Goal: Task Accomplishment & Management: Manage account settings

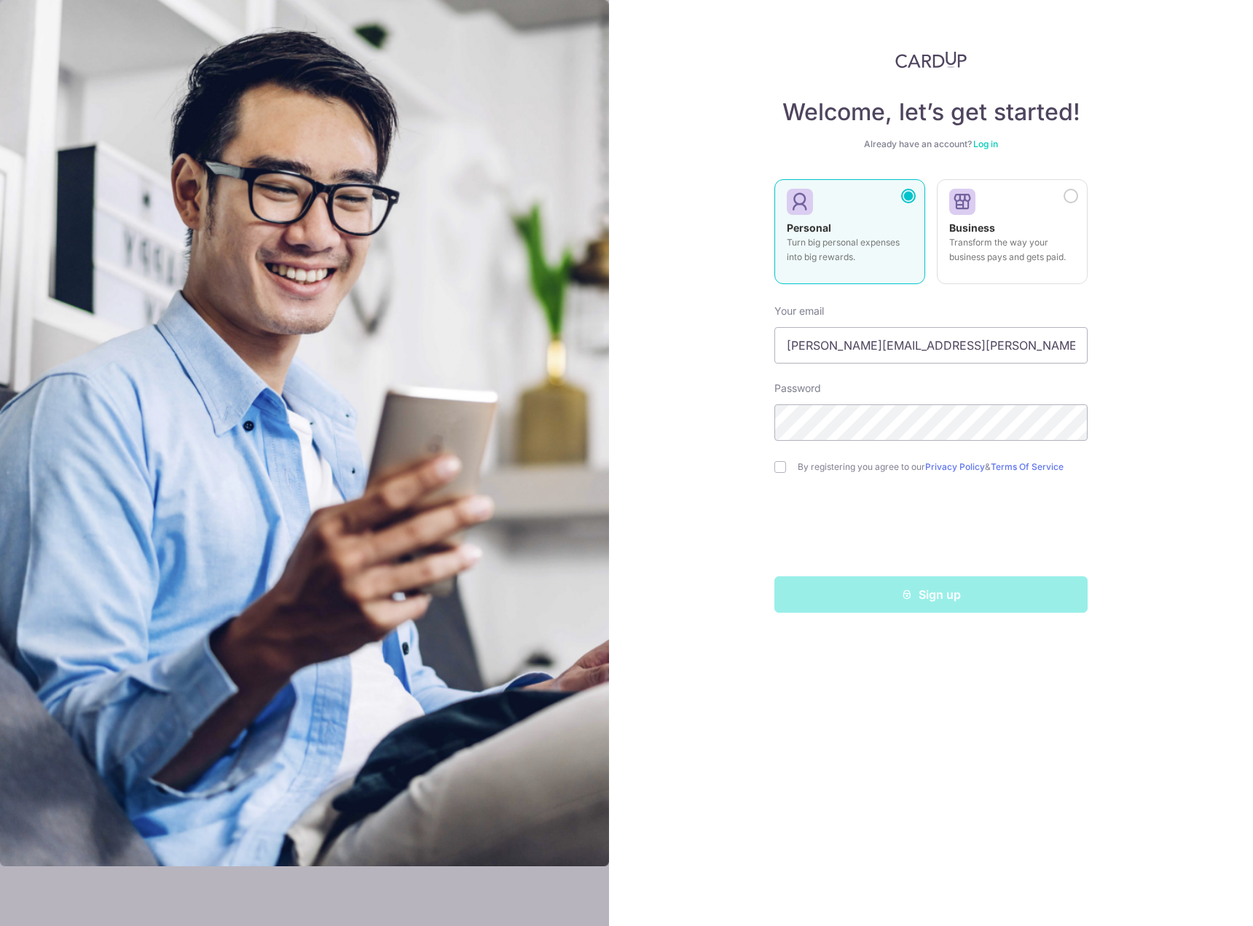
type input "[PERSON_NAME][EMAIL_ADDRESS][PERSON_NAME][DOMAIN_NAME]"
click at [780, 467] on input "checkbox" at bounding box center [780, 467] width 12 height 12
checkbox input "true"
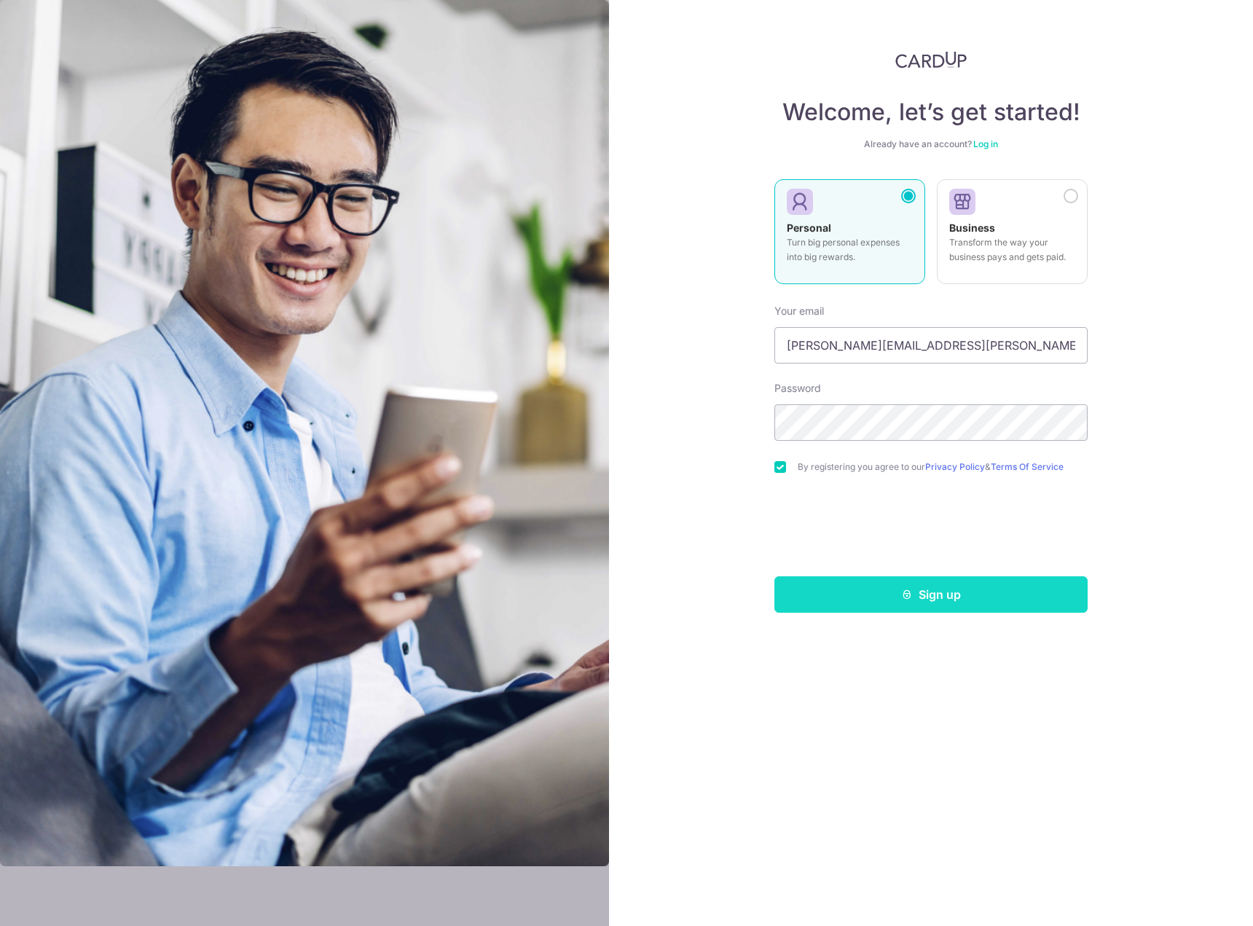
click at [942, 600] on button "Sign up" at bounding box center [930, 594] width 313 height 36
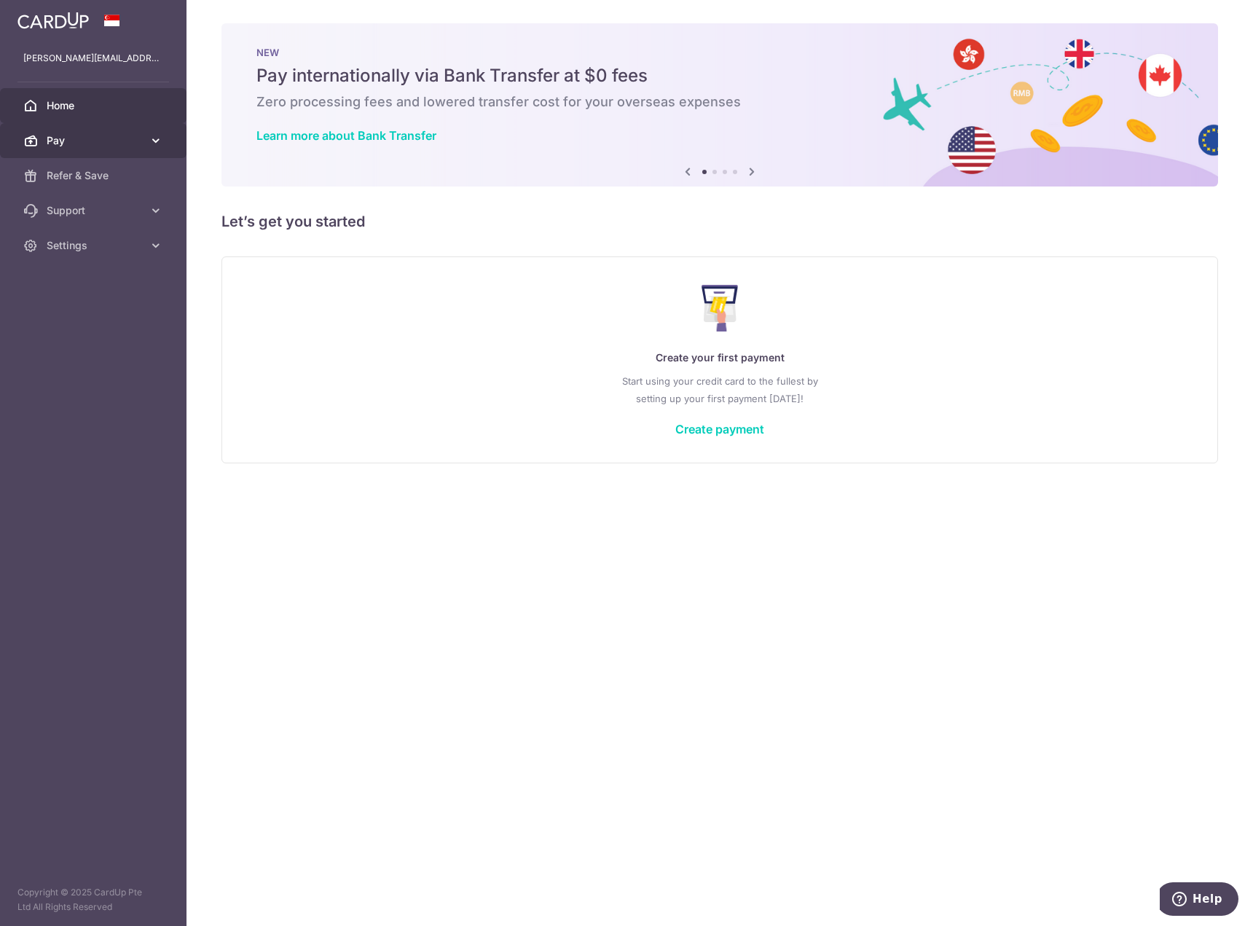
click at [66, 143] on span "Pay" at bounding box center [95, 140] width 96 height 15
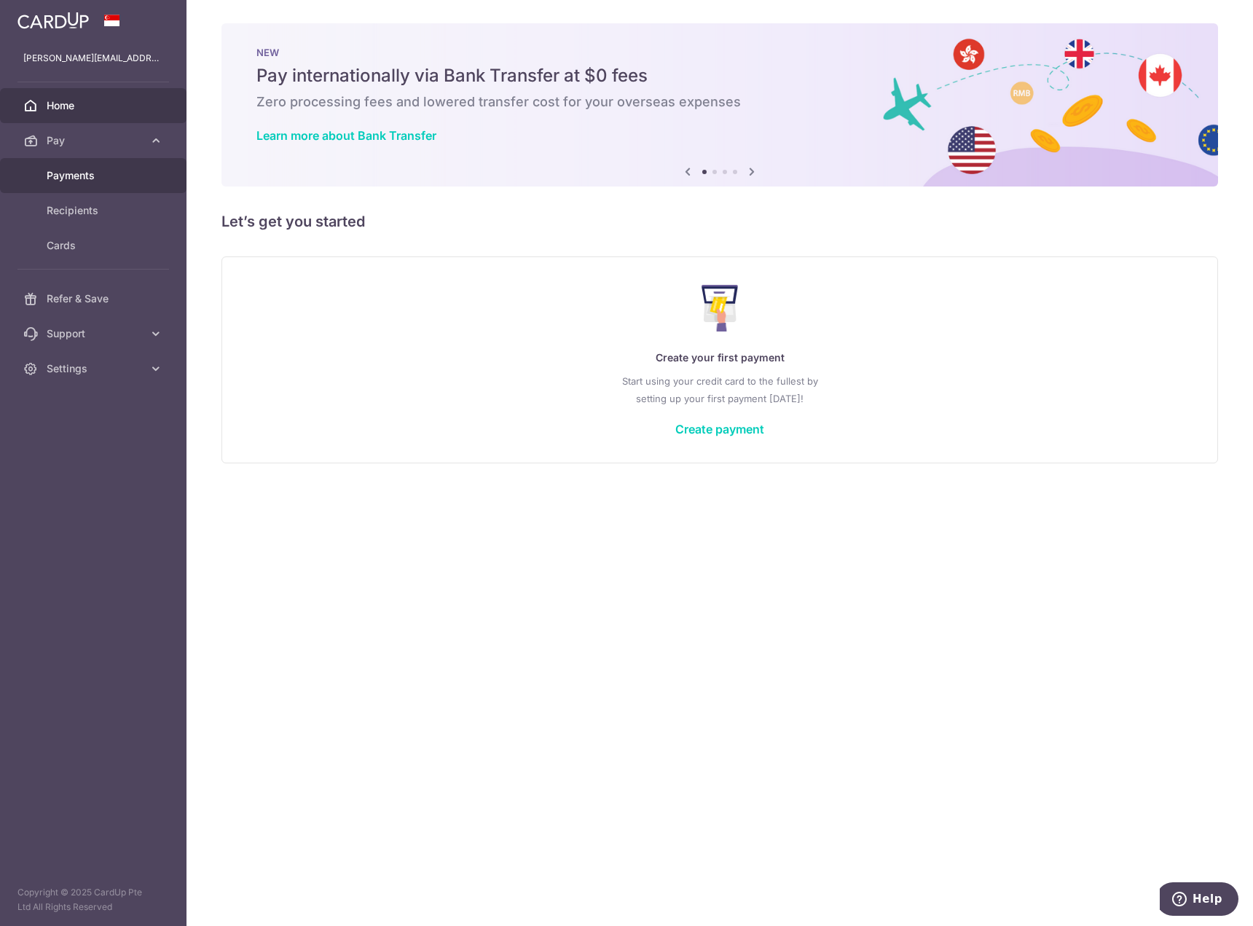
click at [77, 178] on span "Payments" at bounding box center [95, 175] width 96 height 15
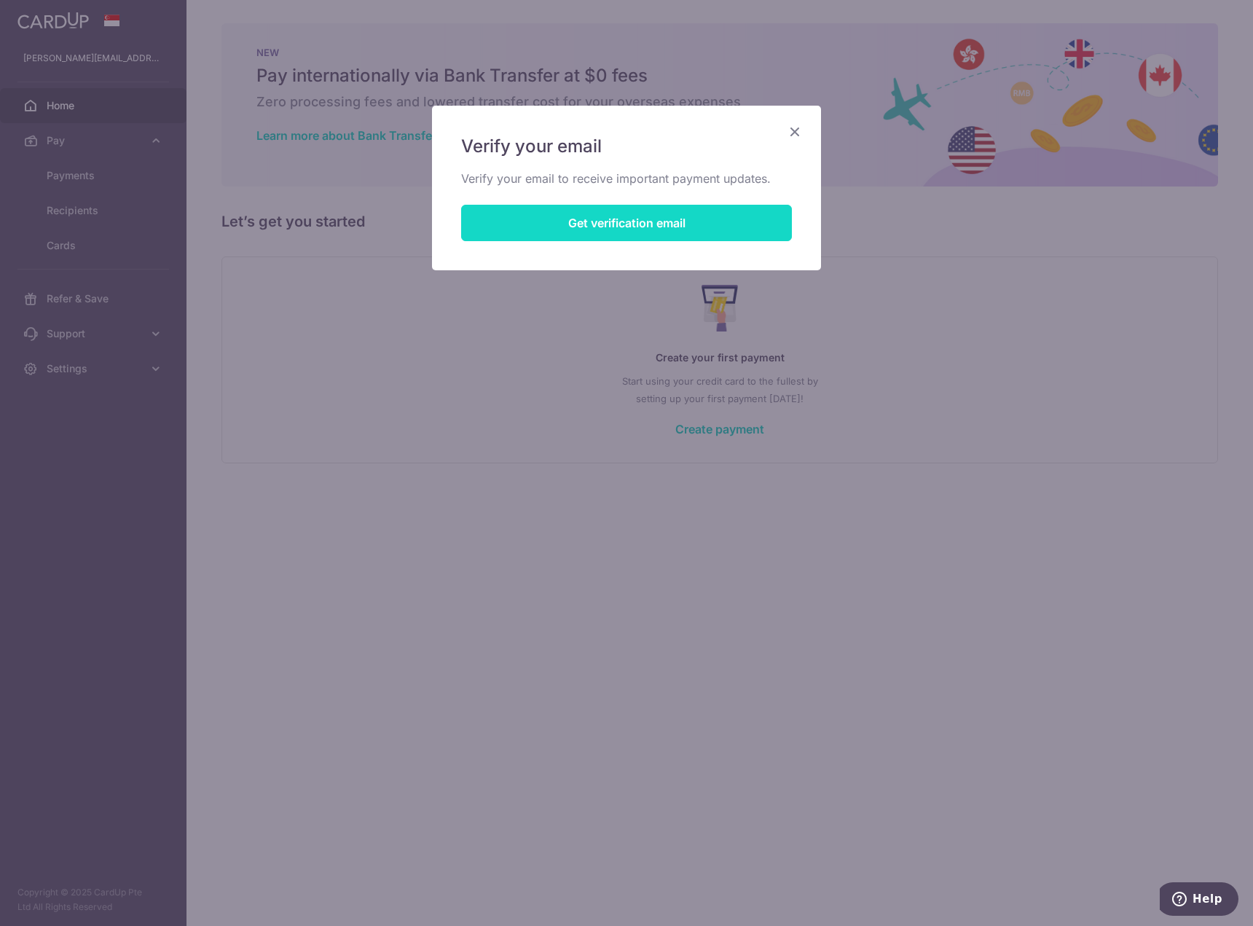
click at [634, 222] on button "Get verification email" at bounding box center [626, 223] width 331 height 36
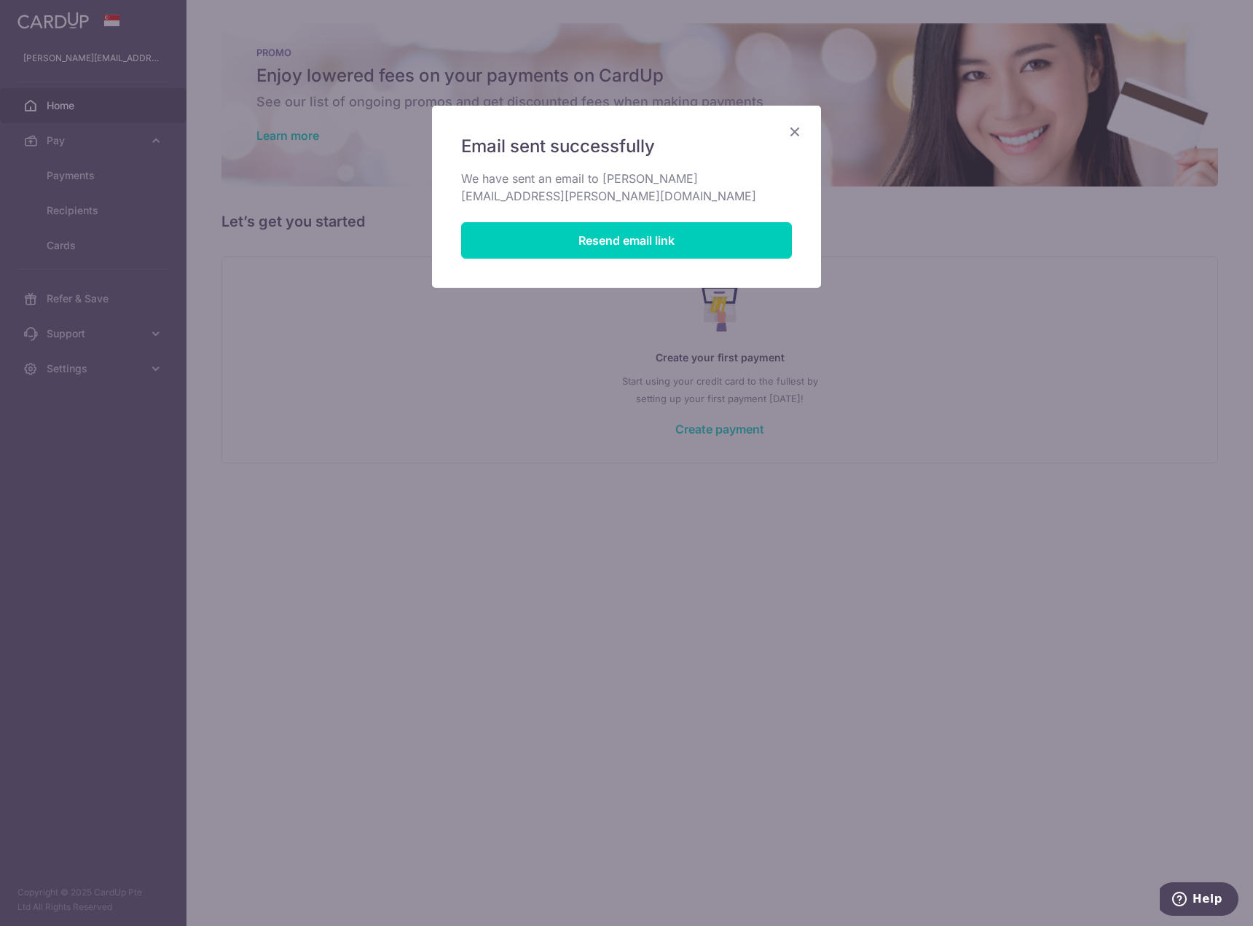
click at [794, 130] on icon "Close" at bounding box center [794, 131] width 17 height 18
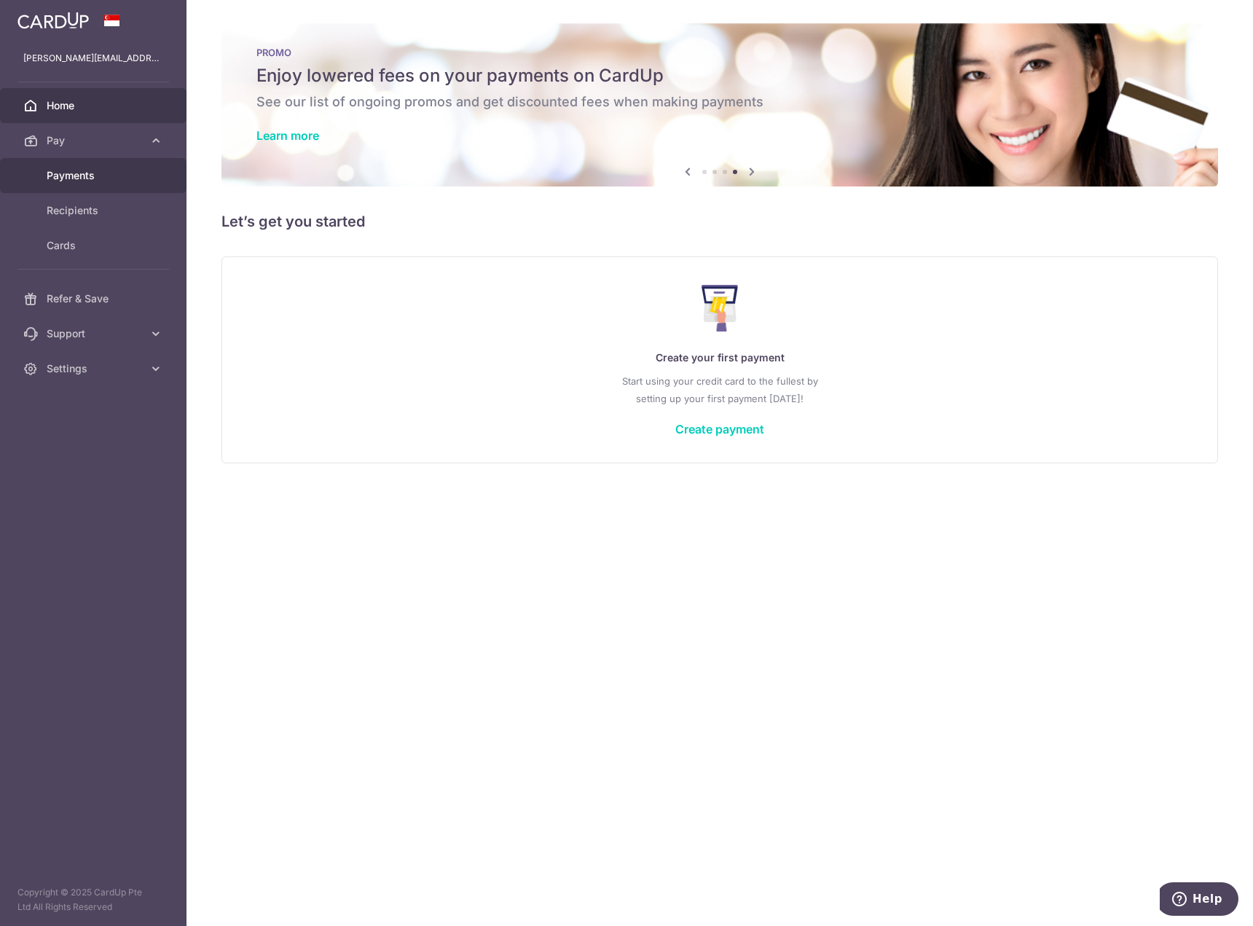
click at [63, 177] on span "Payments" at bounding box center [95, 175] width 96 height 15
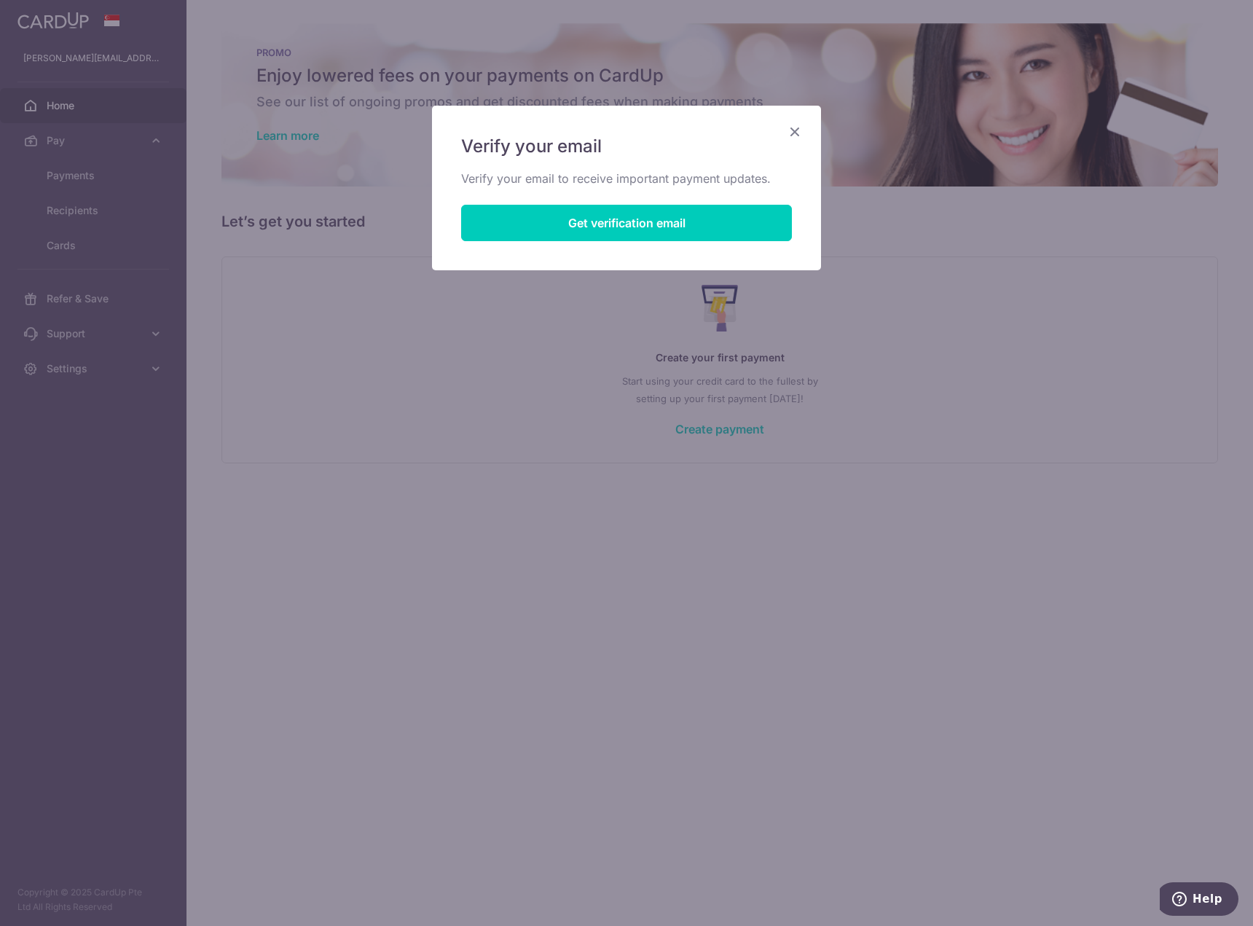
click at [797, 127] on icon "Close" at bounding box center [794, 131] width 17 height 18
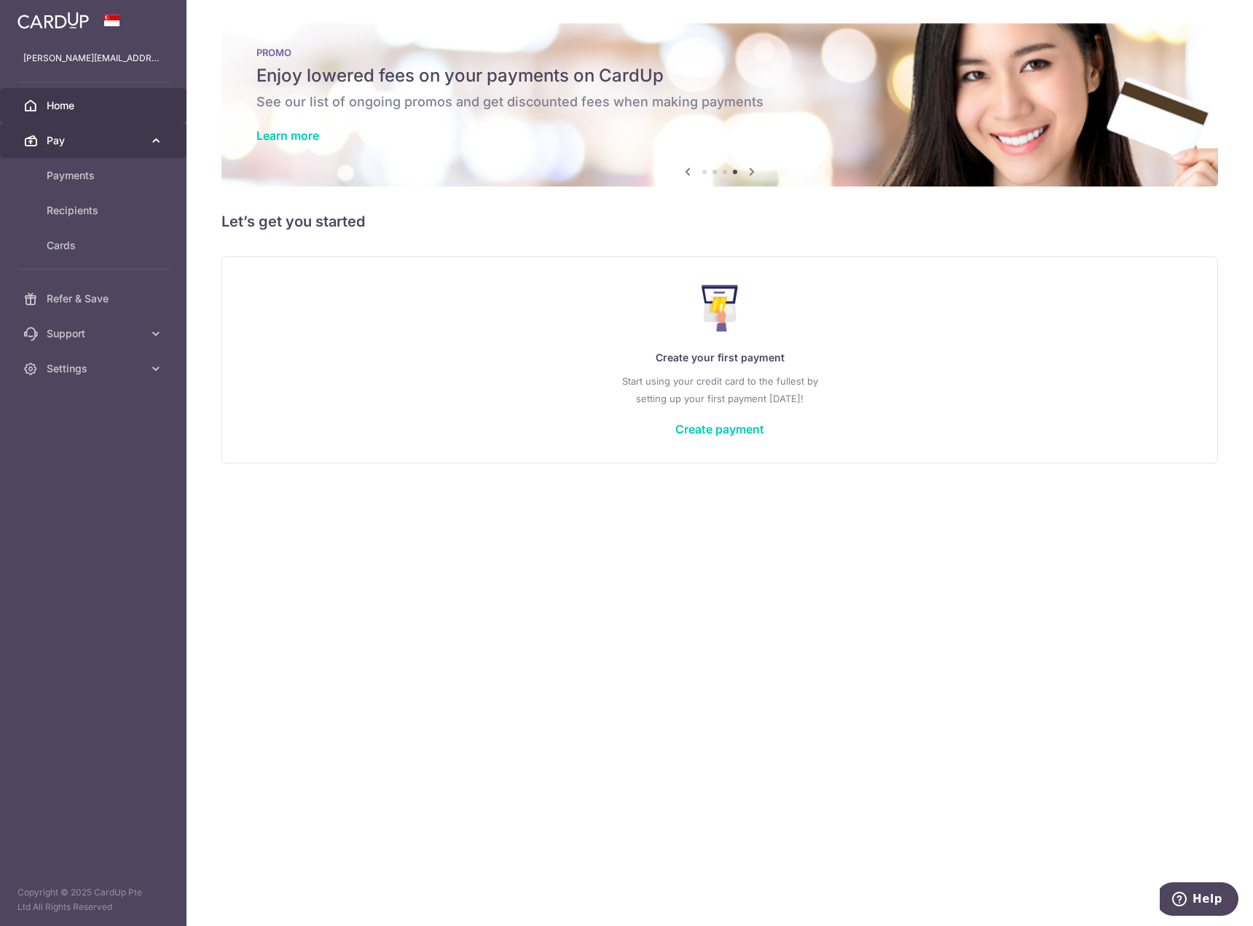
click at [53, 147] on span "Pay" at bounding box center [95, 140] width 96 height 15
click at [74, 117] on link "Home" at bounding box center [93, 105] width 186 height 35
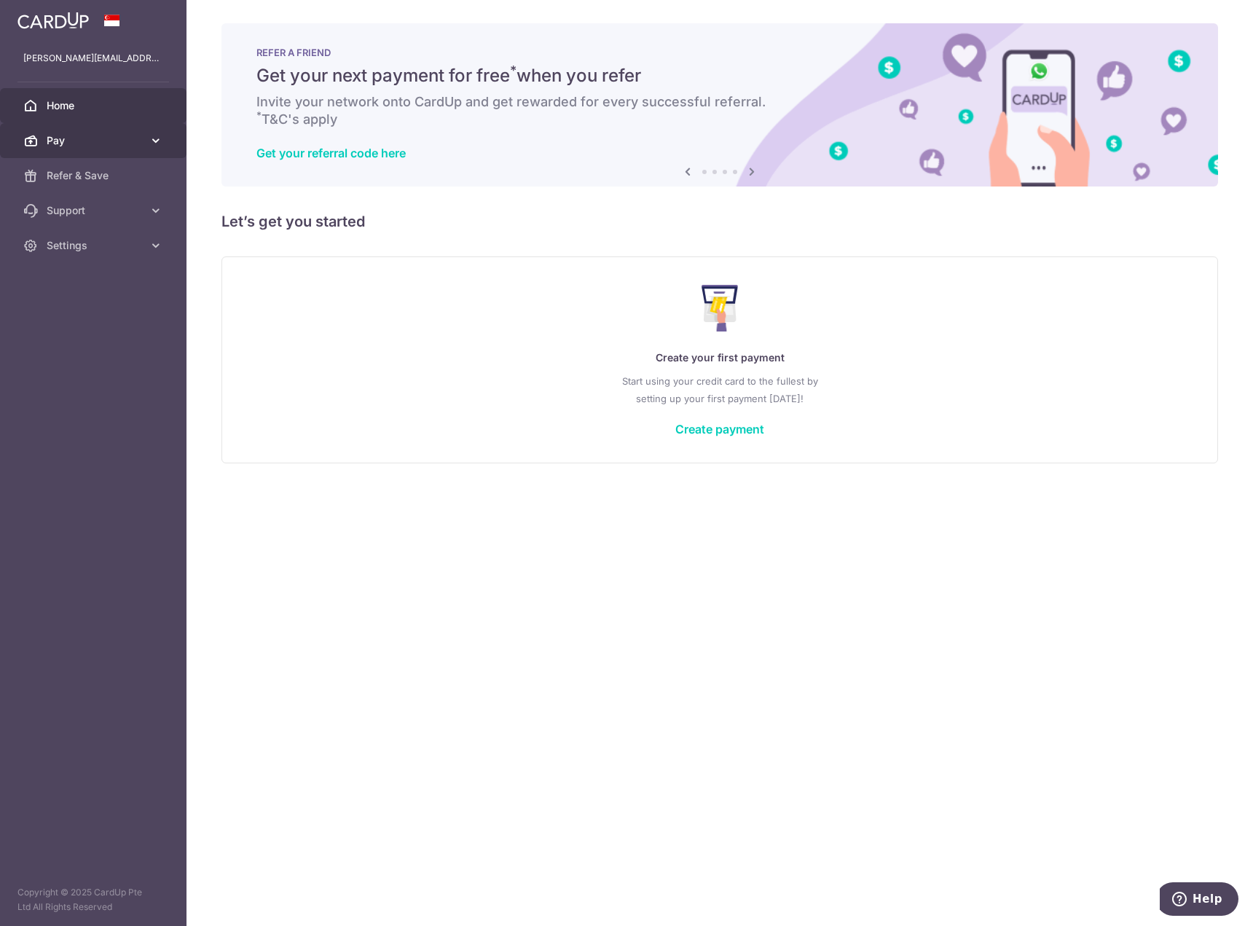
click at [159, 135] on icon at bounding box center [156, 140] width 15 height 15
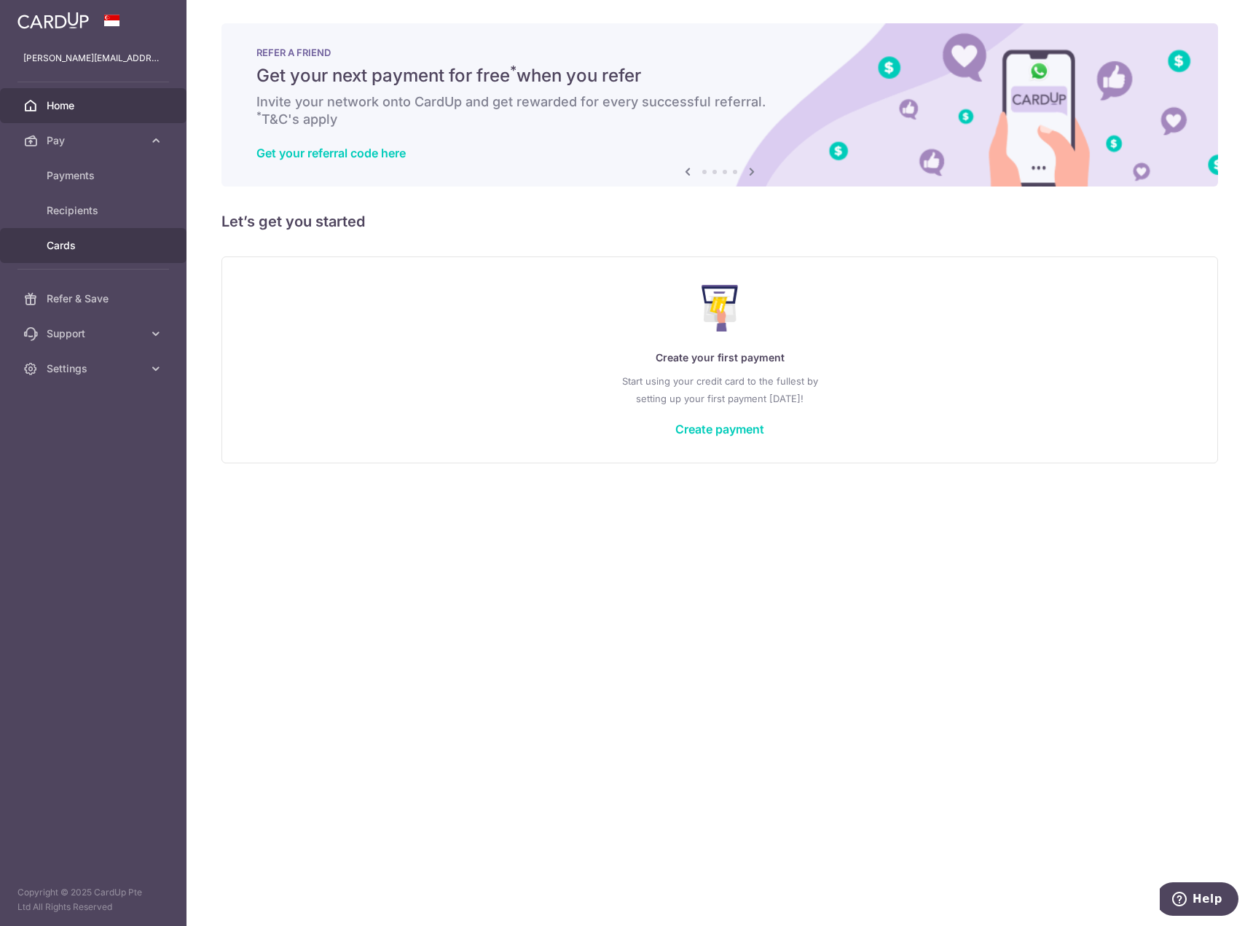
click at [60, 239] on span "Cards" at bounding box center [95, 245] width 96 height 15
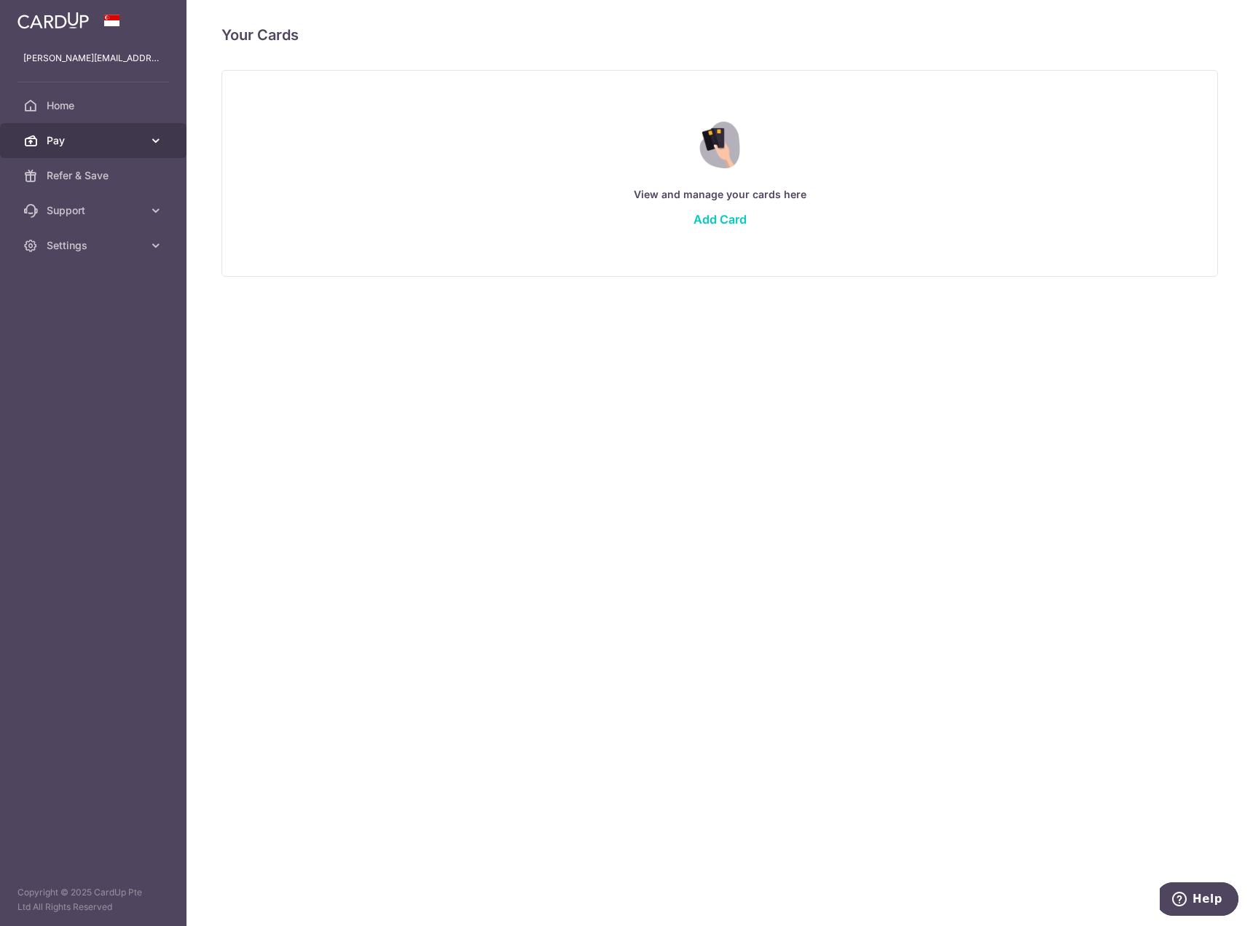
click at [98, 145] on span "Pay" at bounding box center [95, 140] width 96 height 15
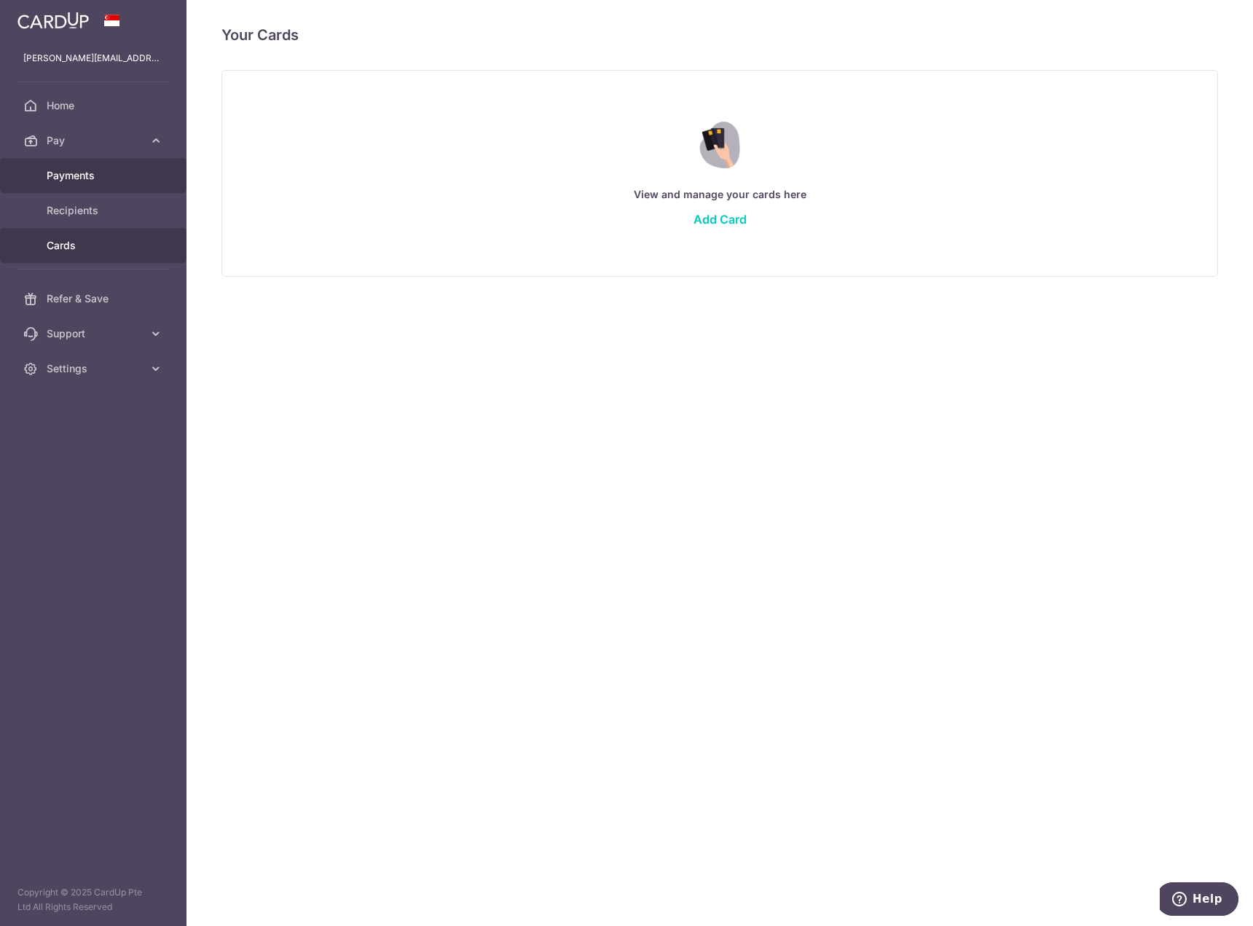
click at [80, 172] on span "Payments" at bounding box center [95, 175] width 96 height 15
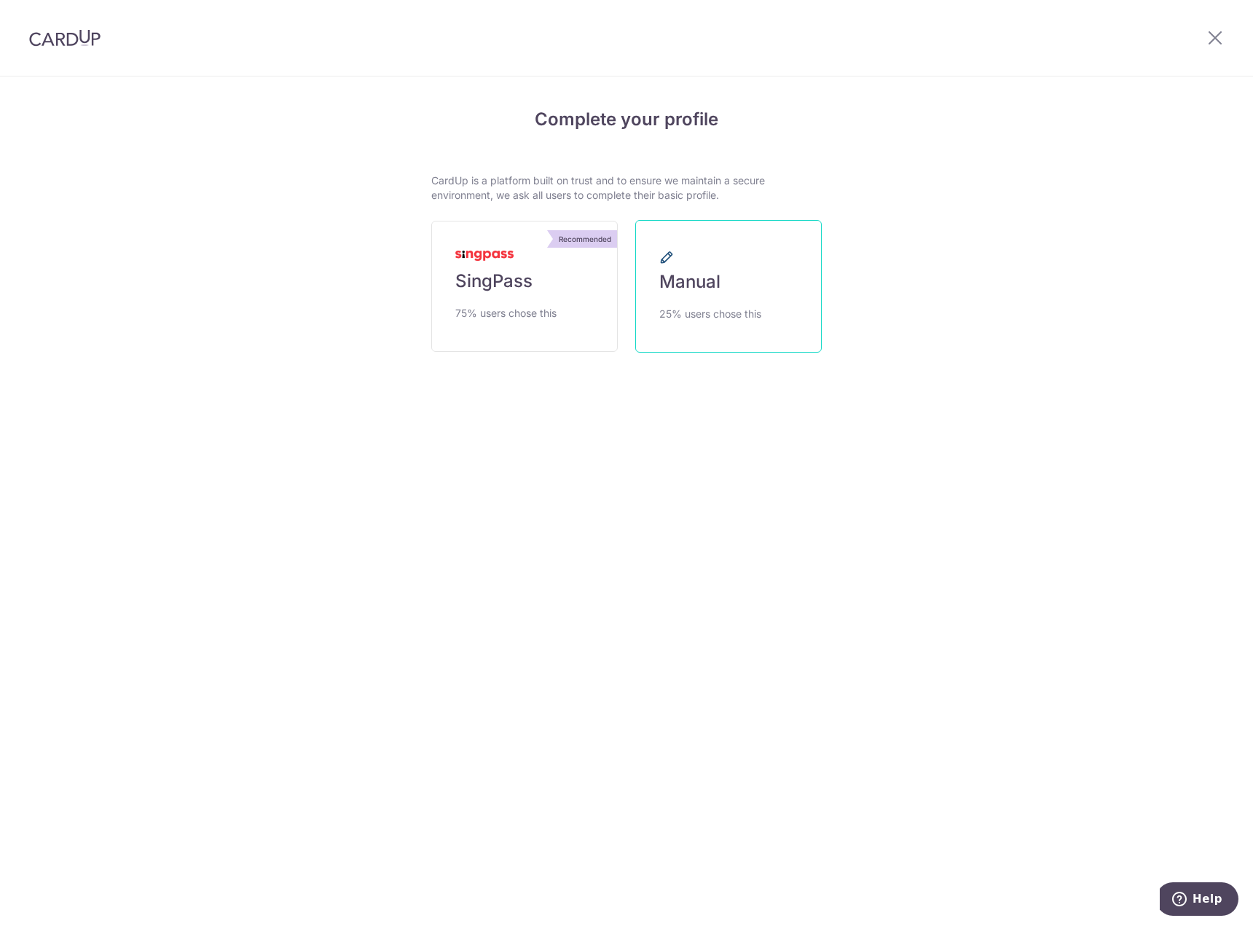
click at [725, 312] on span "25% users chose this" at bounding box center [710, 313] width 102 height 17
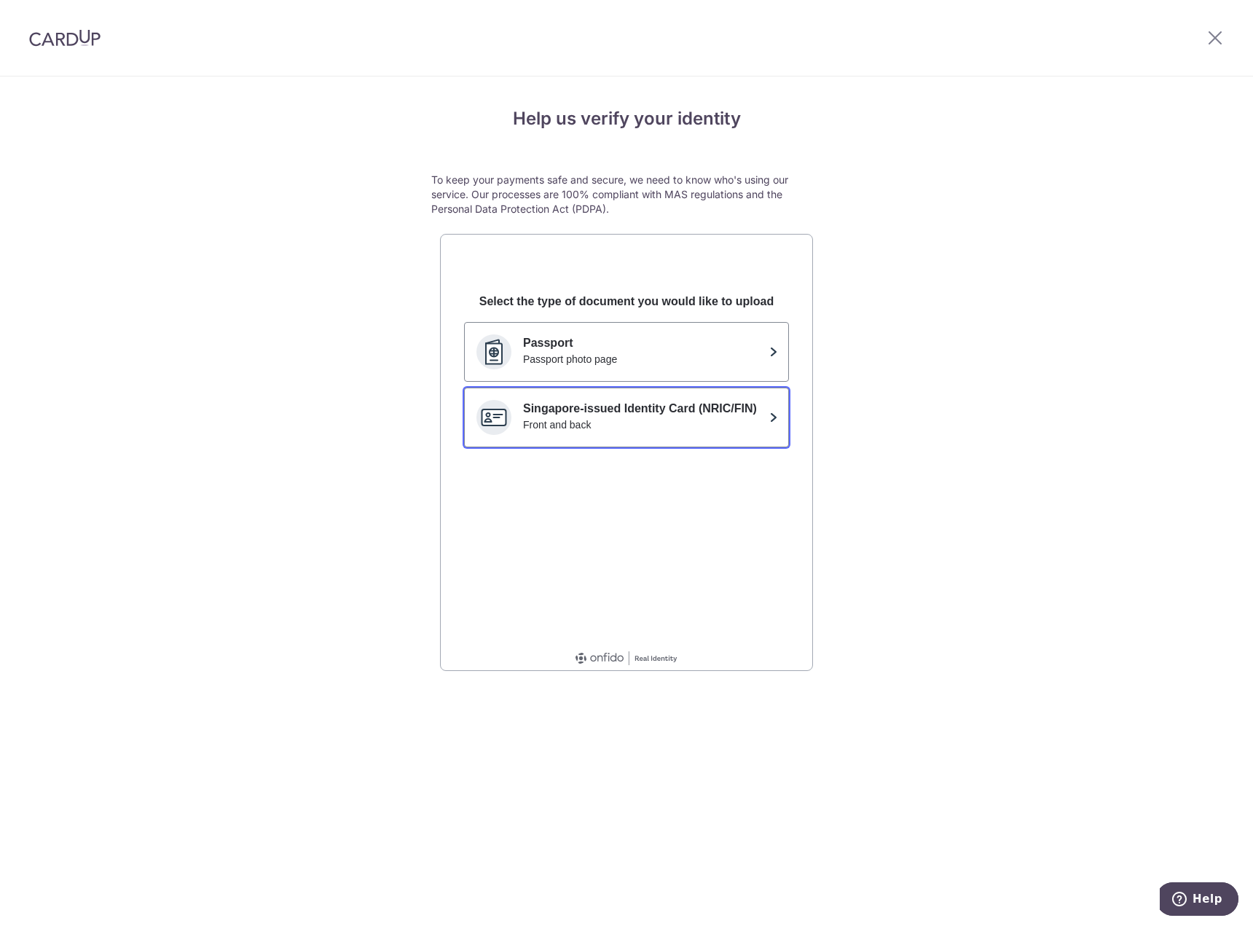
click at [578, 415] on p "Singapore-issued Identity Card (NRIC/FIN)" at bounding box center [643, 408] width 240 height 17
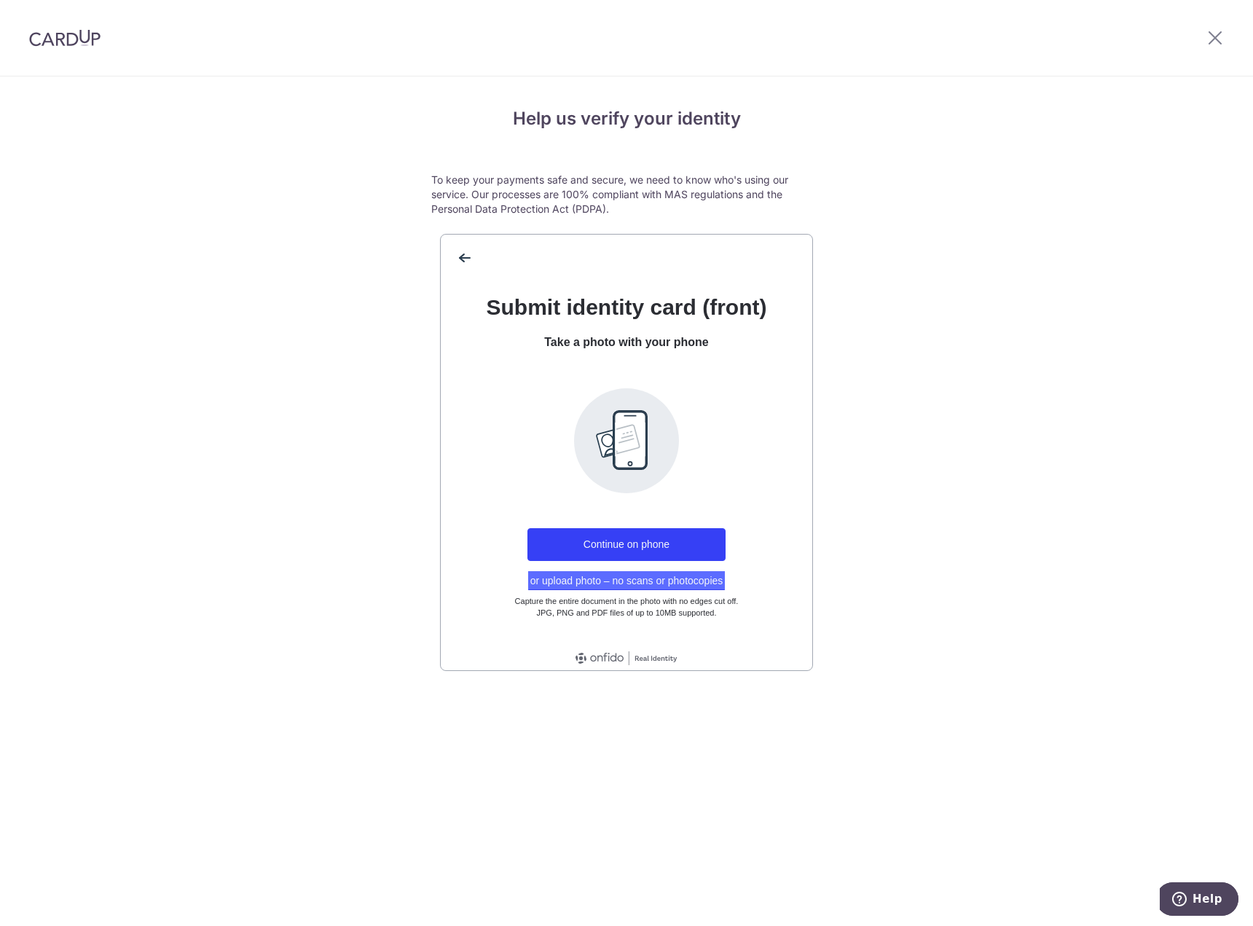
click at [633, 580] on button "or upload photo – no scans or photocopies" at bounding box center [626, 580] width 197 height 19
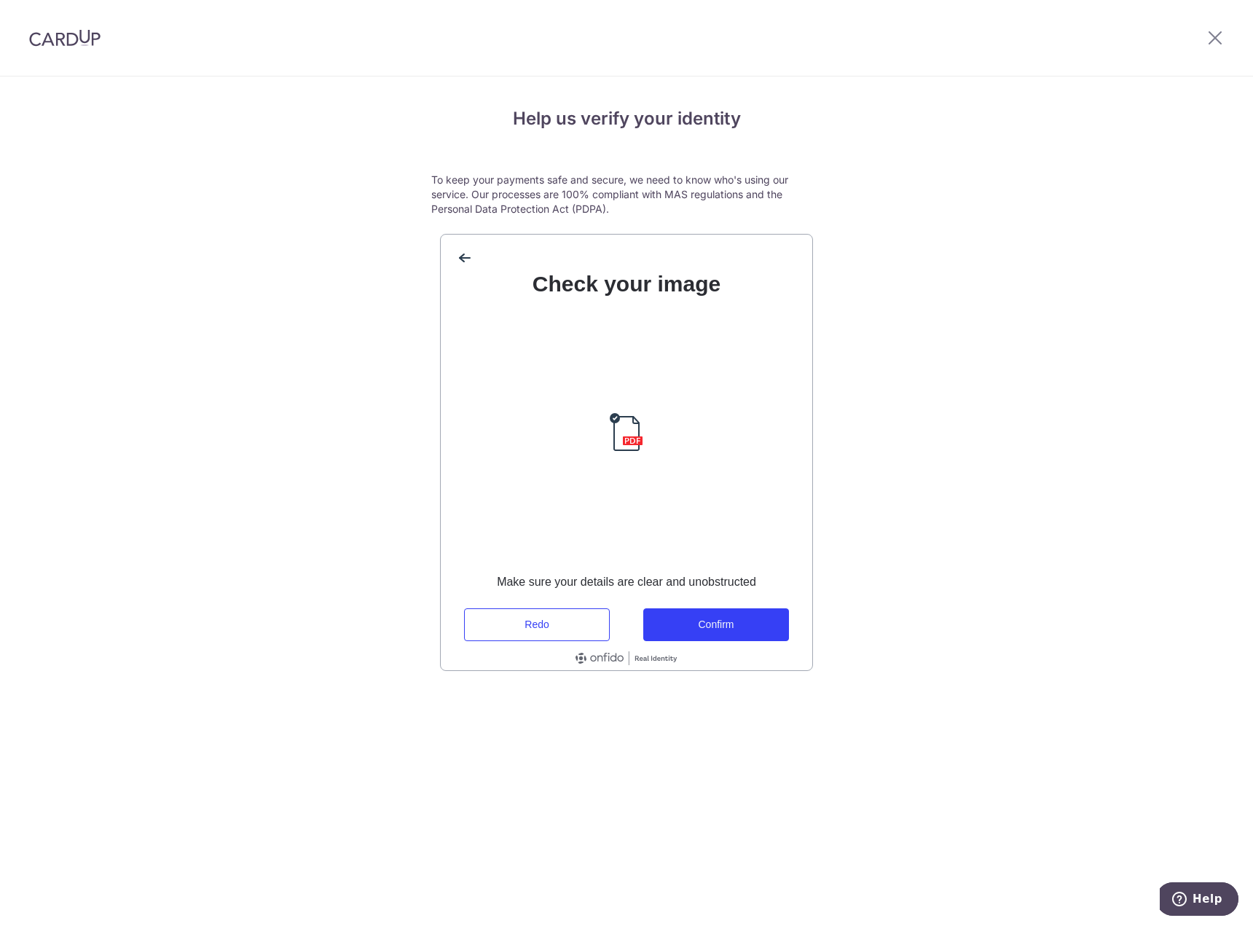
click at [633, 440] on link at bounding box center [626, 433] width 131 height 131
click at [709, 621] on button "Confirm" at bounding box center [716, 624] width 146 height 33
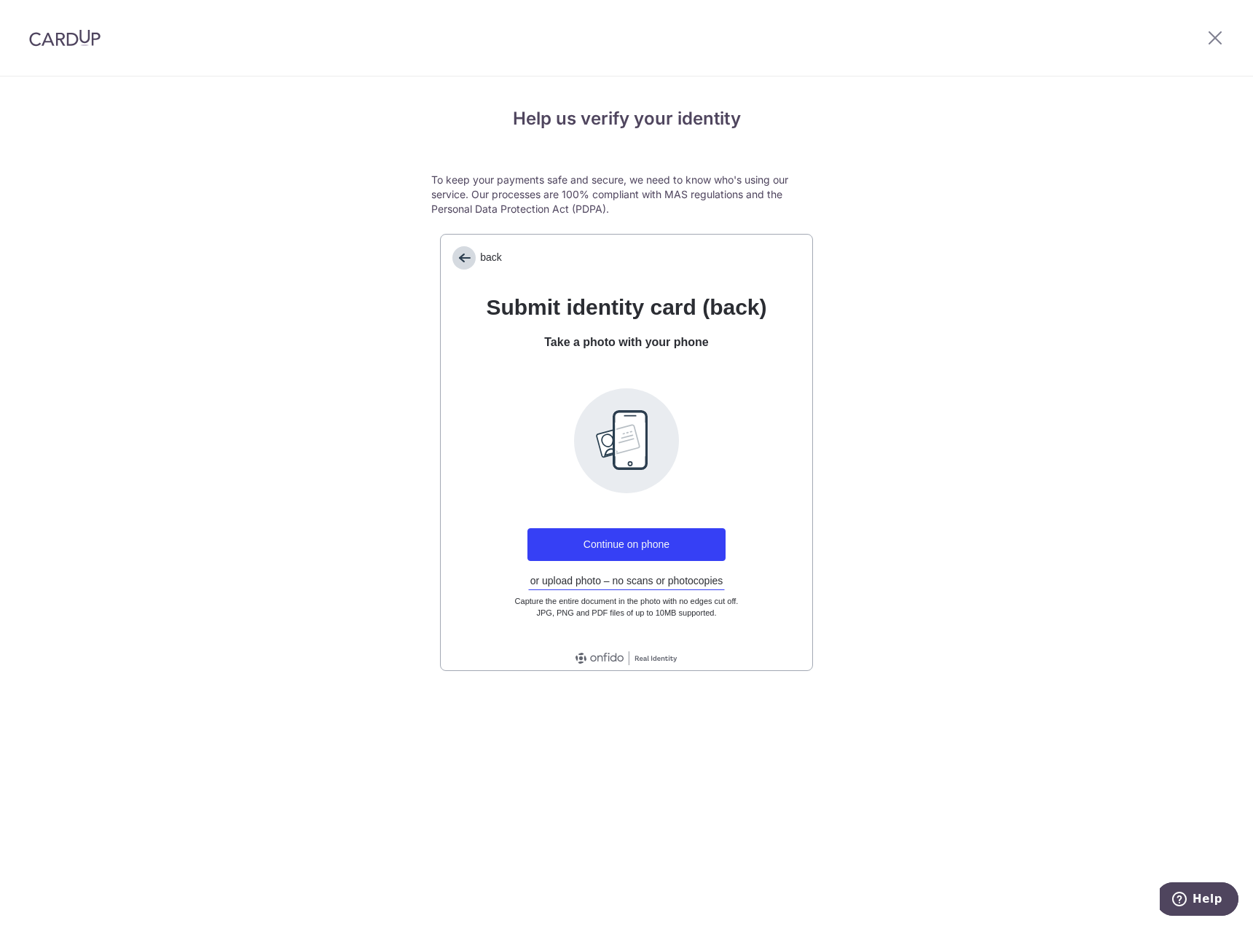
drag, startPoint x: 471, startPoint y: 243, endPoint x: 482, endPoint y: 256, distance: 16.5
click at [472, 243] on div "back" at bounding box center [626, 252] width 371 height 35
click at [462, 259] on span "back" at bounding box center [463, 257] width 23 height 23
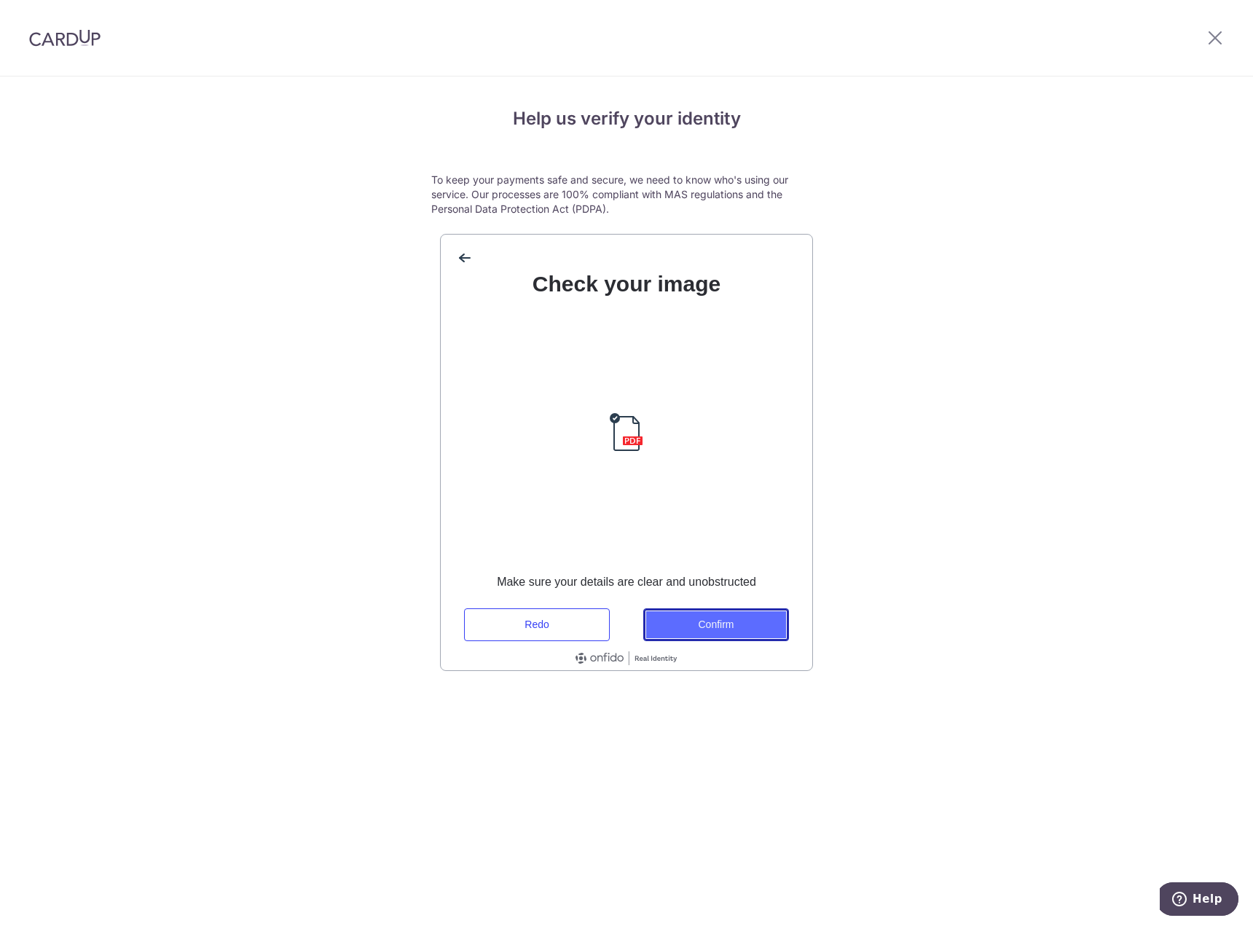
click at [682, 622] on button "Confirm" at bounding box center [716, 624] width 146 height 33
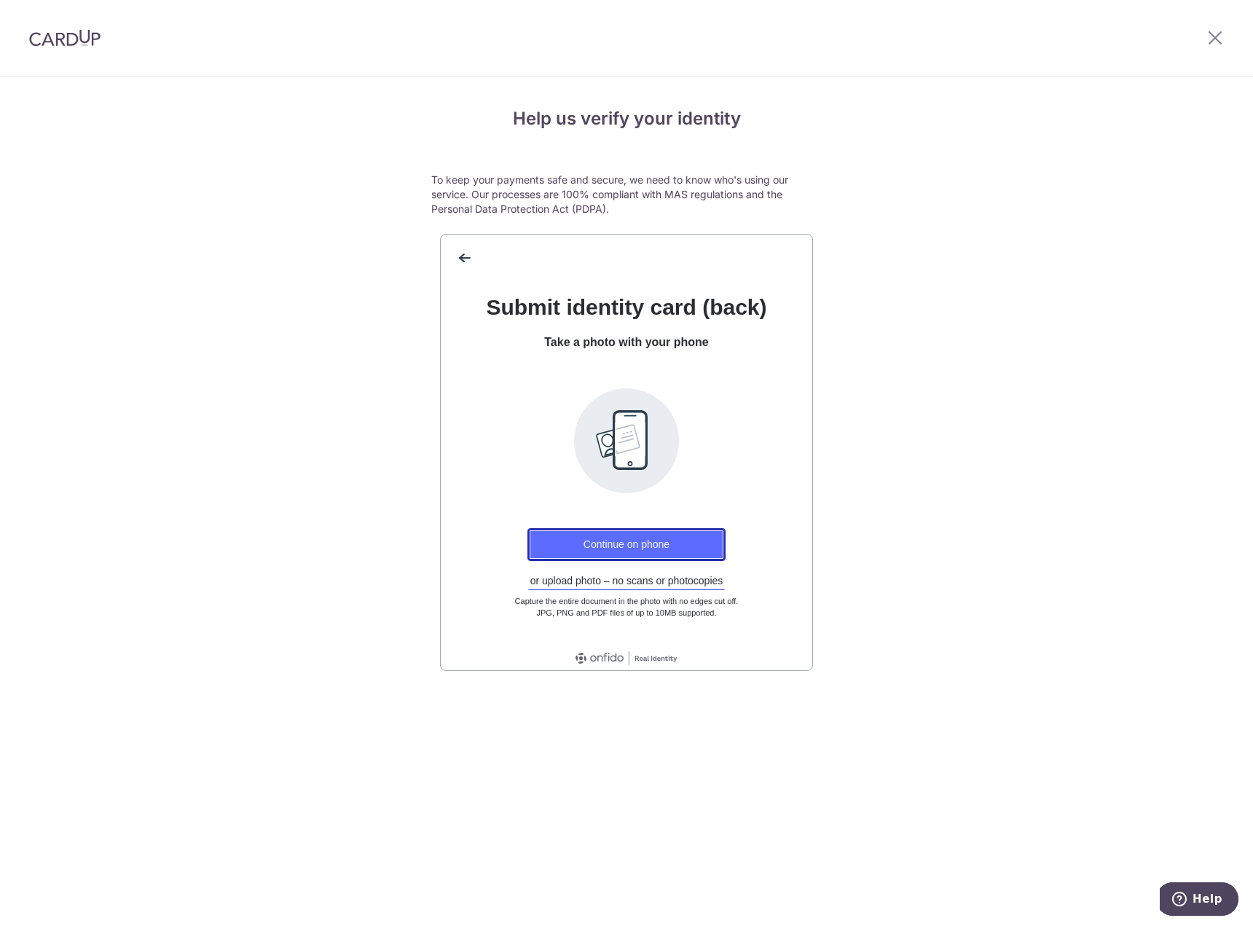
click at [607, 539] on button "Continue on phone" at bounding box center [626, 544] width 198 height 33
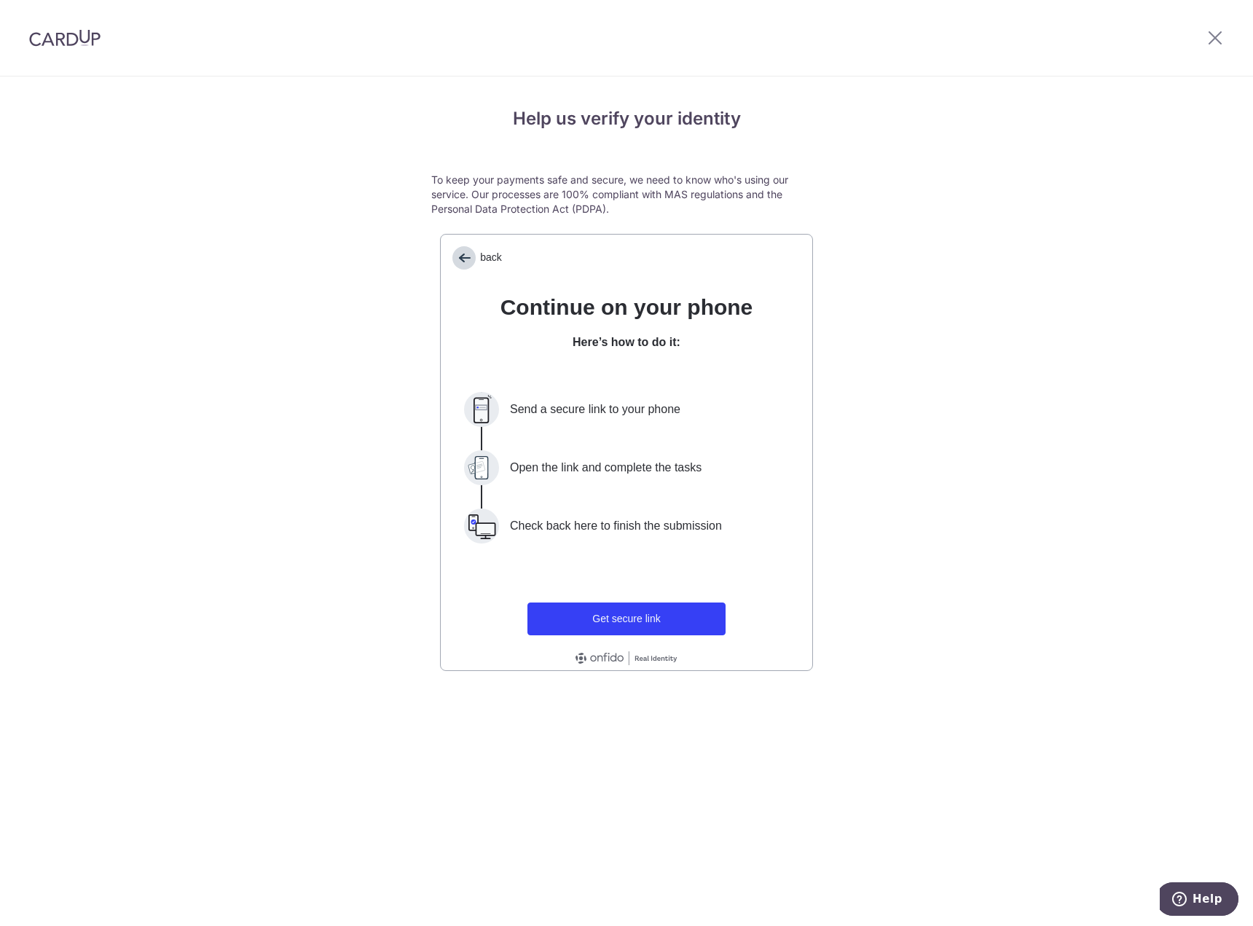
click at [466, 251] on span "back" at bounding box center [463, 257] width 23 height 23
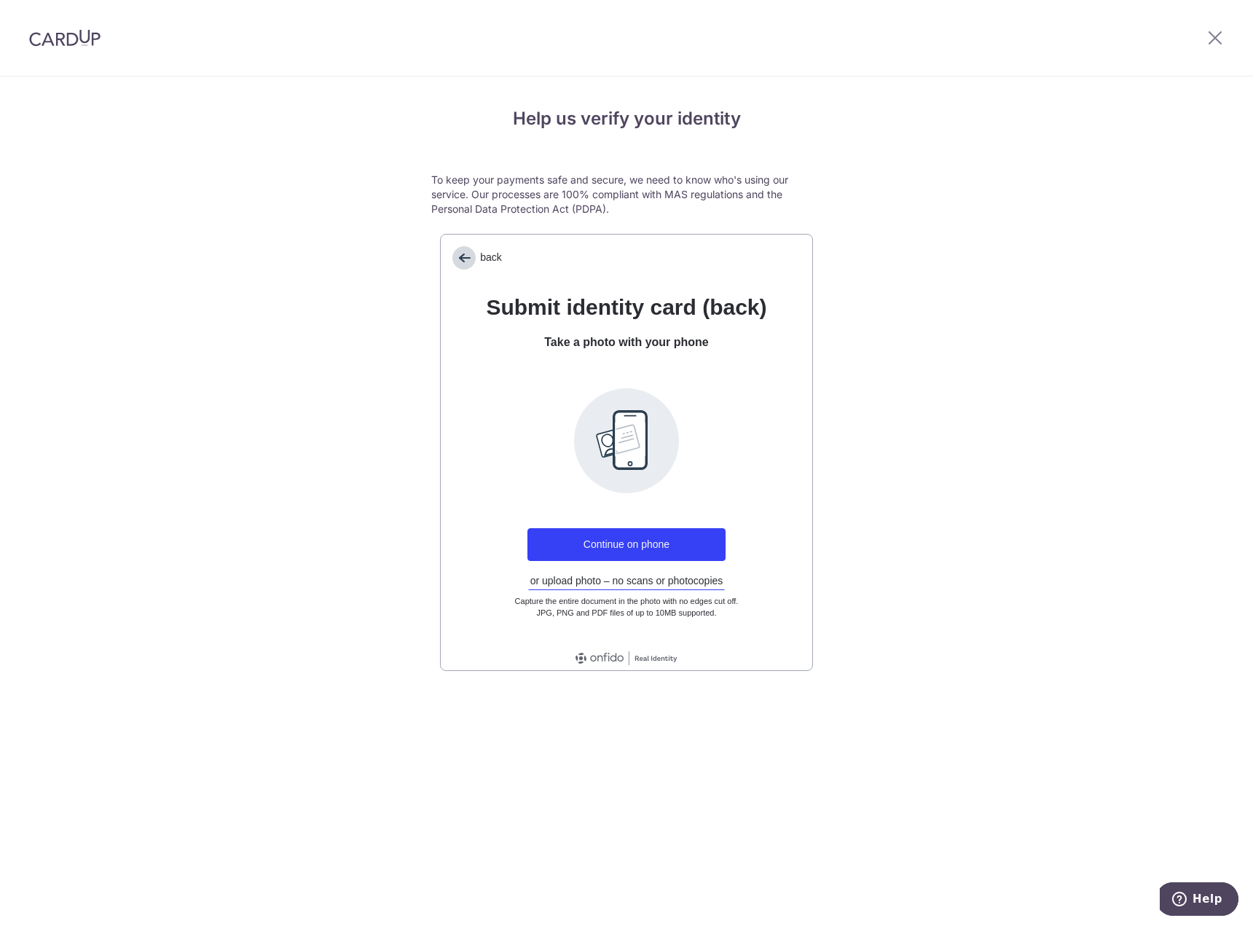
click at [457, 251] on span "back" at bounding box center [463, 257] width 23 height 23
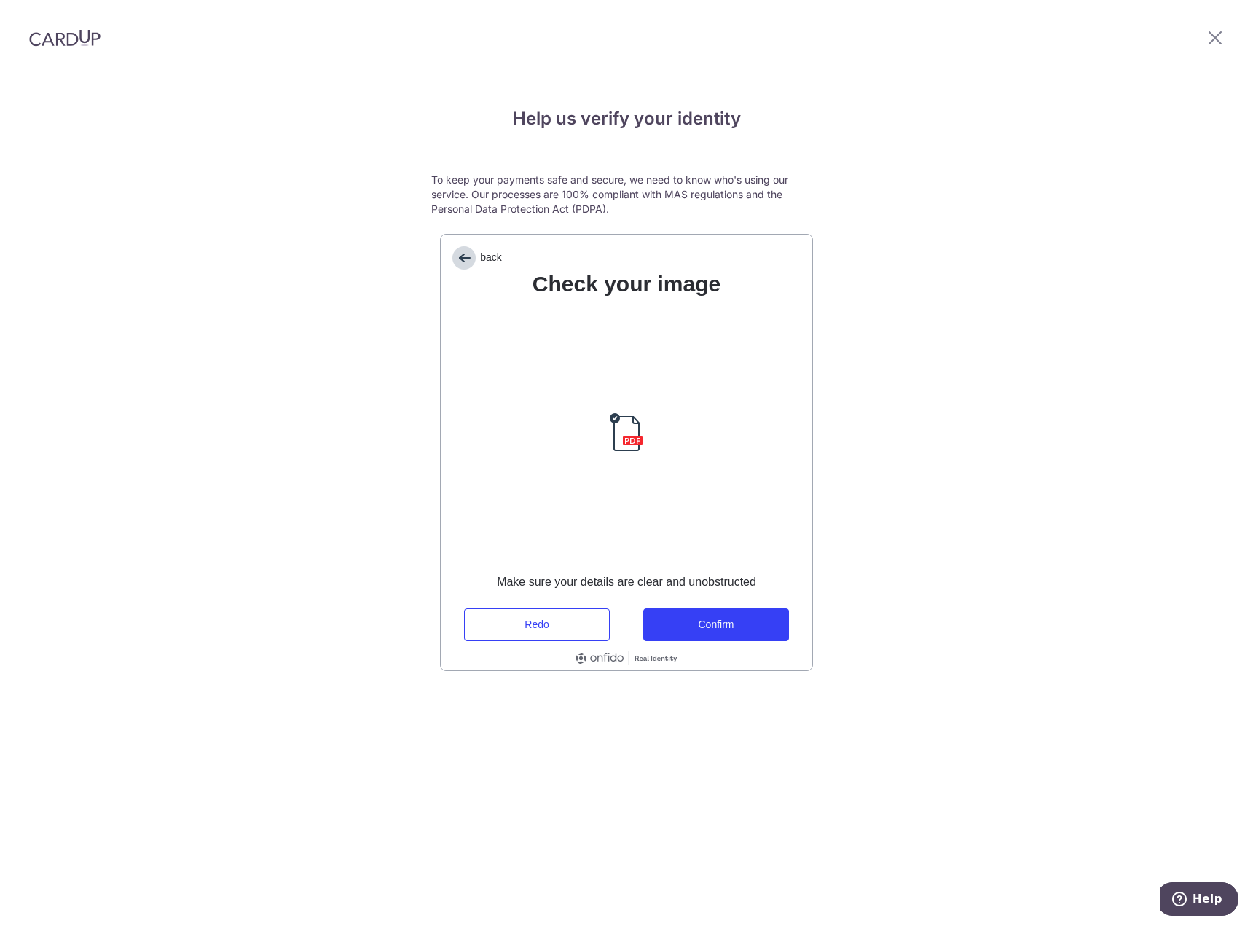
click at [457, 251] on span "back" at bounding box center [463, 257] width 23 height 23
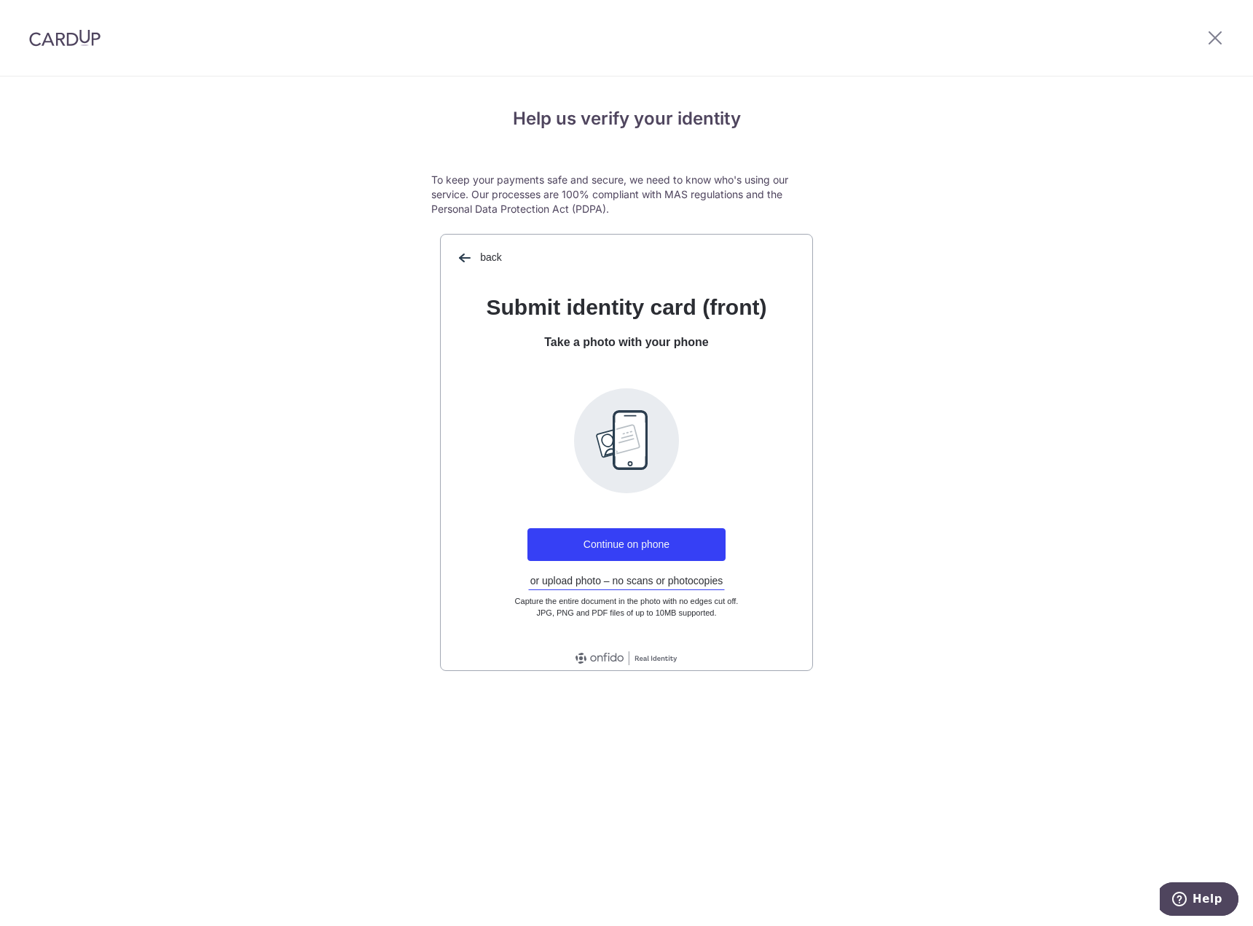
click at [449, 251] on div "back" at bounding box center [626, 252] width 371 height 35
click at [457, 256] on span "back" at bounding box center [463, 257] width 23 height 23
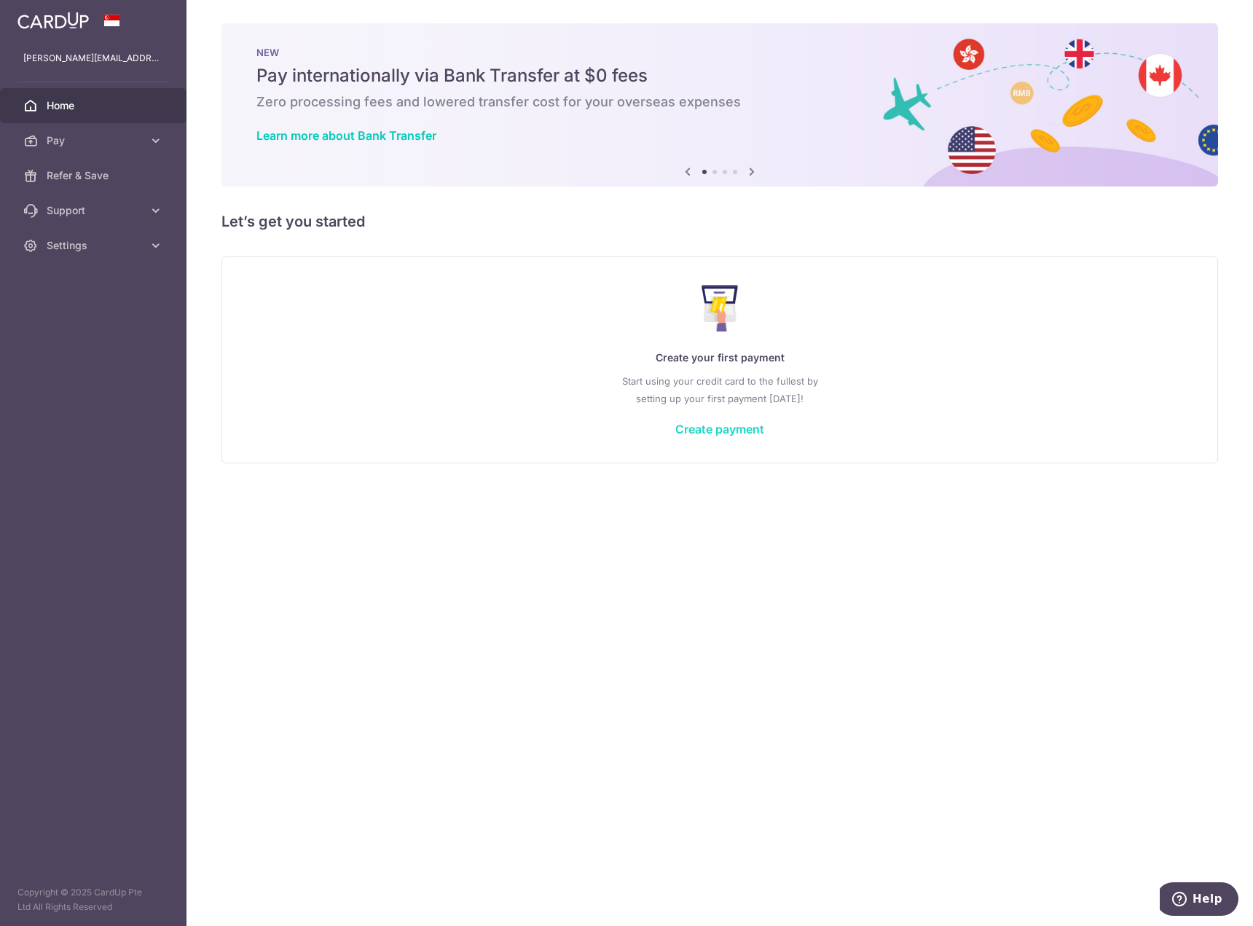
drag, startPoint x: 723, startPoint y: 433, endPoint x: 729, endPoint y: 425, distance: 9.3
click at [724, 433] on link "Create payment" at bounding box center [719, 429] width 89 height 15
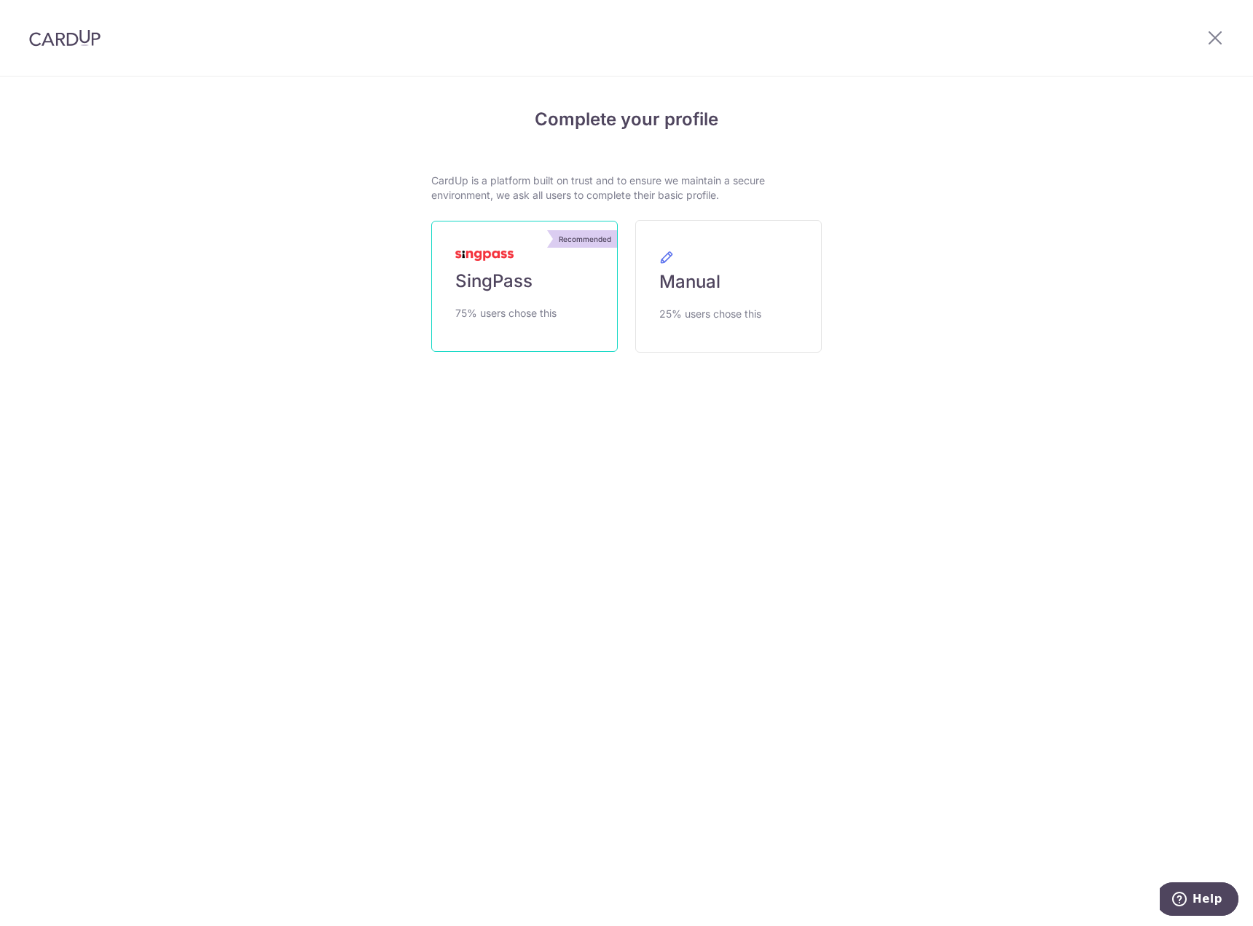
click at [491, 304] on span "75% users chose this" at bounding box center [505, 312] width 101 height 17
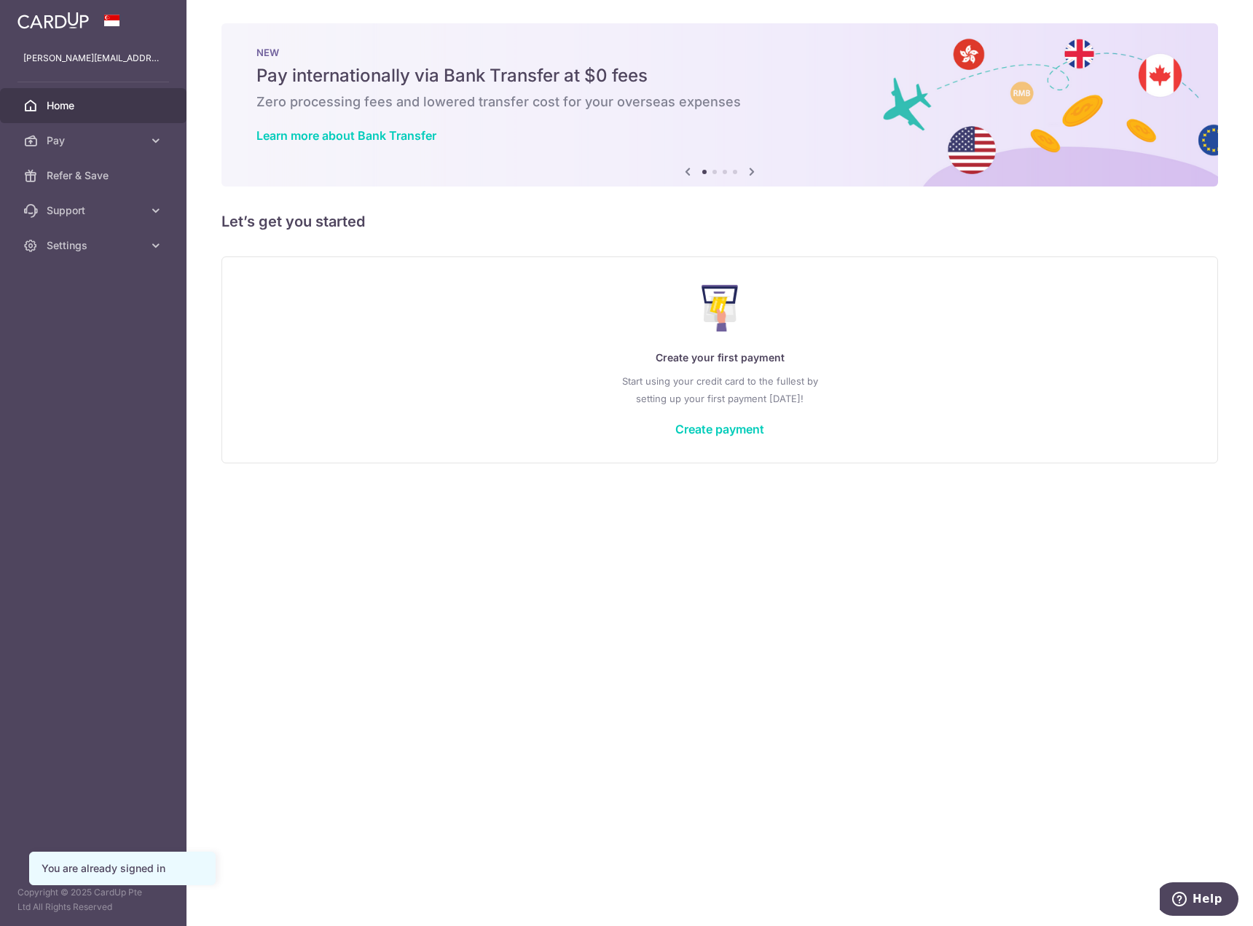
click at [756, 99] on h6 "Zero processing fees and lowered transfer cost for your overseas expenses" at bounding box center [719, 101] width 927 height 17
click at [139, 245] on span "Settings" at bounding box center [95, 245] width 96 height 15
click at [74, 322] on span "Logout" at bounding box center [95, 315] width 96 height 15
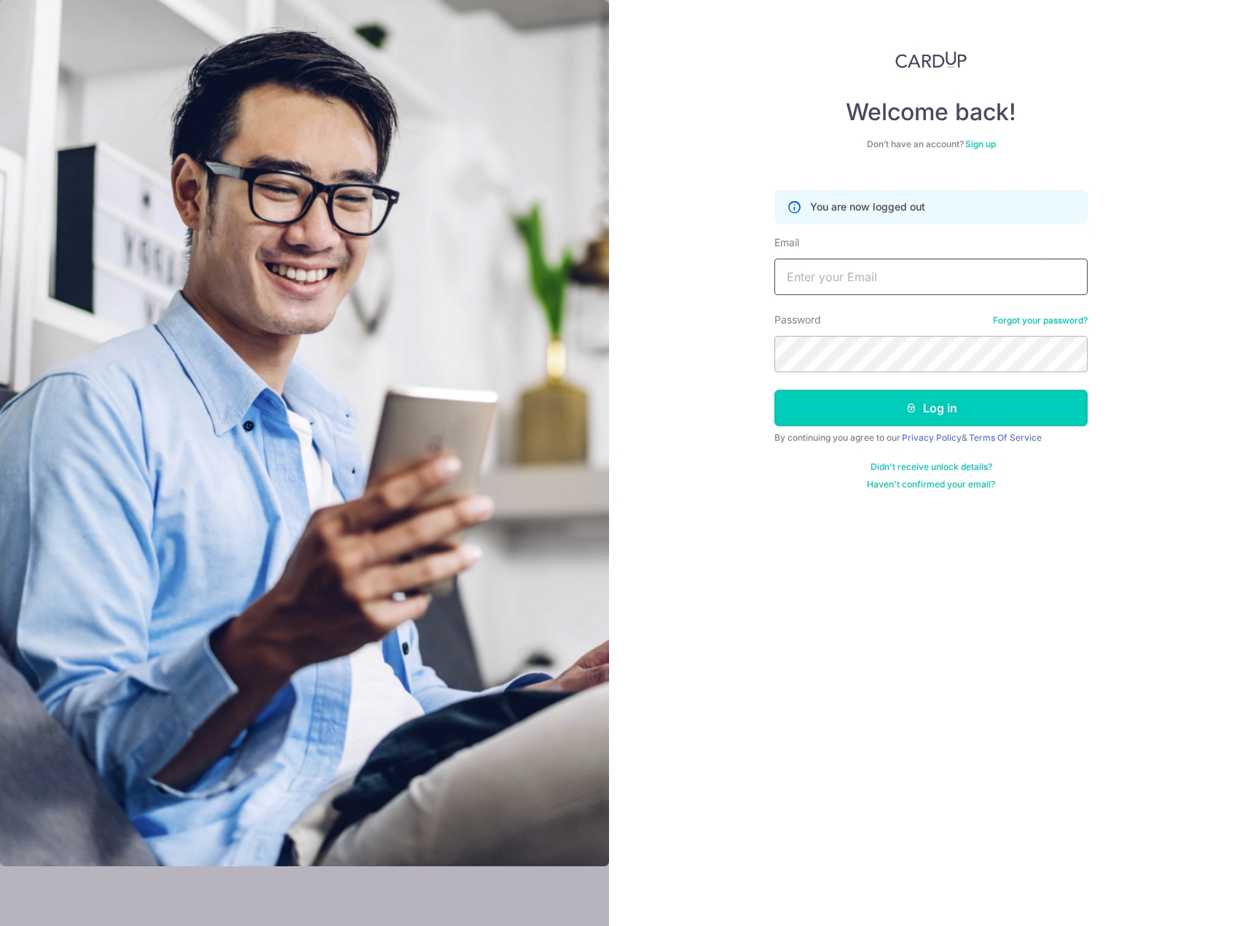
click at [838, 275] on input "Email" at bounding box center [930, 277] width 313 height 36
type input "agneslllim@gmail.com"
click at [963, 409] on button "Log in" at bounding box center [930, 408] width 313 height 36
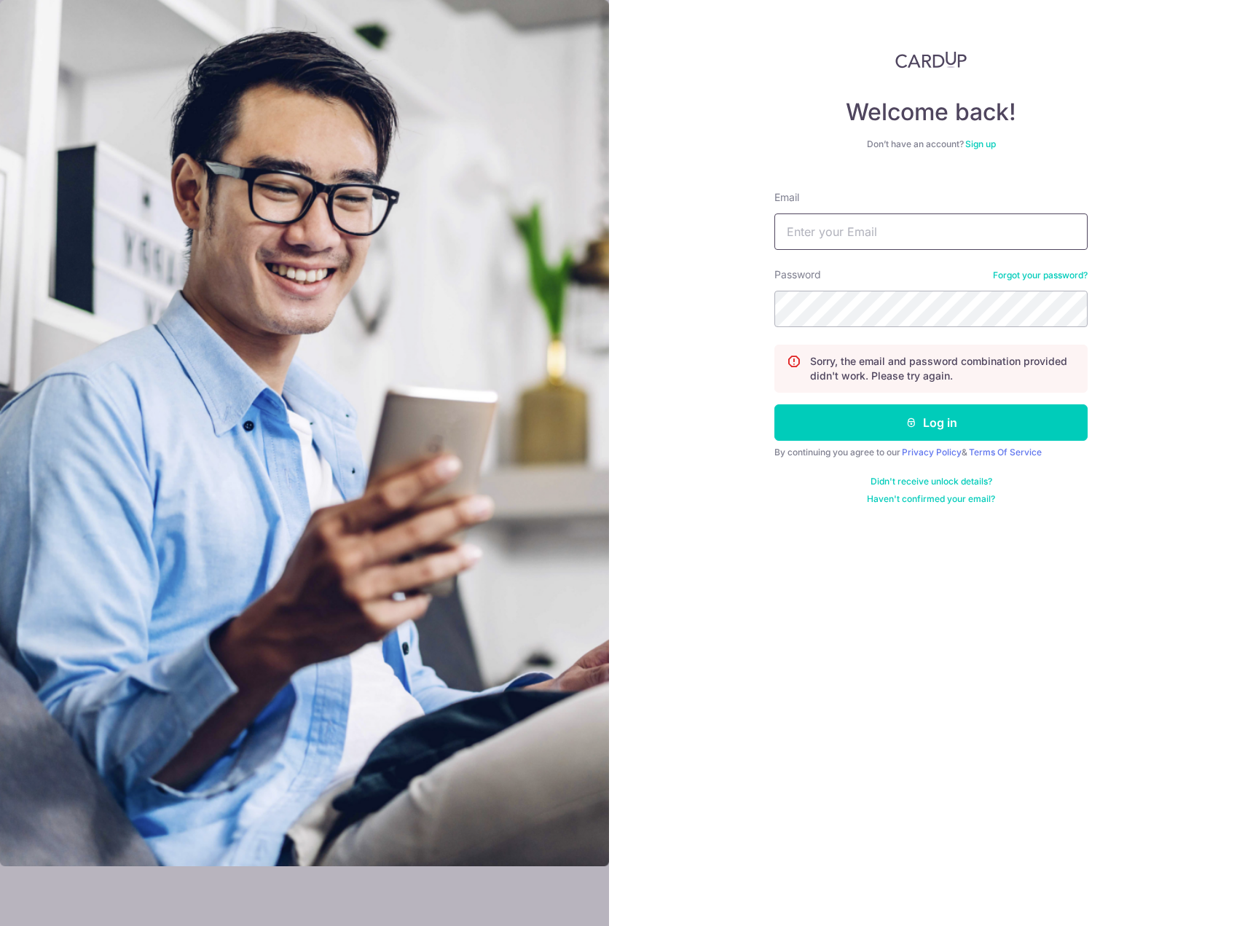
click at [817, 235] on input "Email" at bounding box center [930, 231] width 313 height 36
type input "[EMAIL_ADDRESS][DOMAIN_NAME]"
click at [884, 428] on button "Log in" at bounding box center [930, 422] width 313 height 36
click at [1036, 279] on link "Forgot your password?" at bounding box center [1040, 276] width 95 height 12
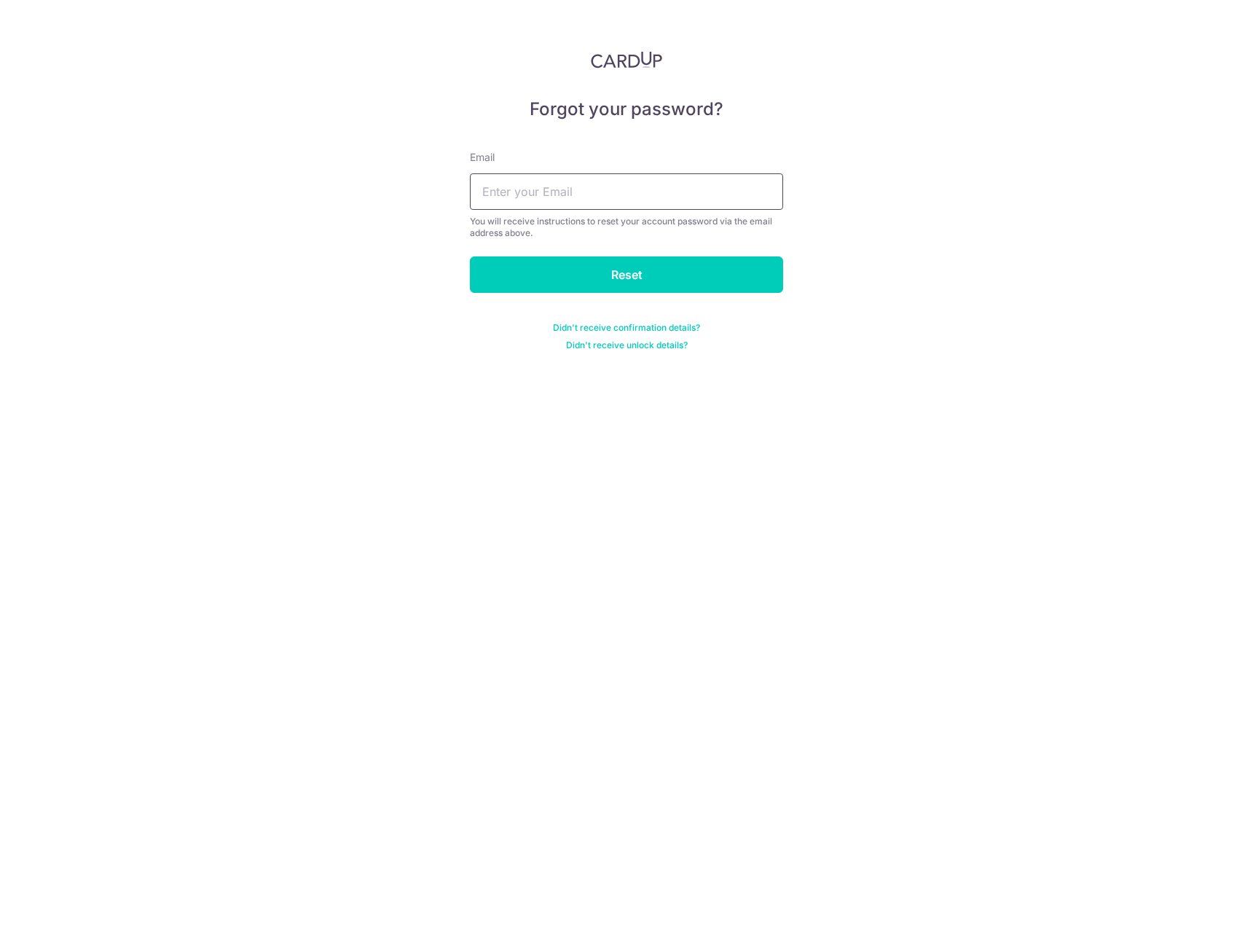
click at [523, 194] on input "text" at bounding box center [626, 191] width 313 height 36
type input "[EMAIL_ADDRESS][DOMAIN_NAME]"
click at [633, 284] on input "Reset" at bounding box center [626, 274] width 313 height 36
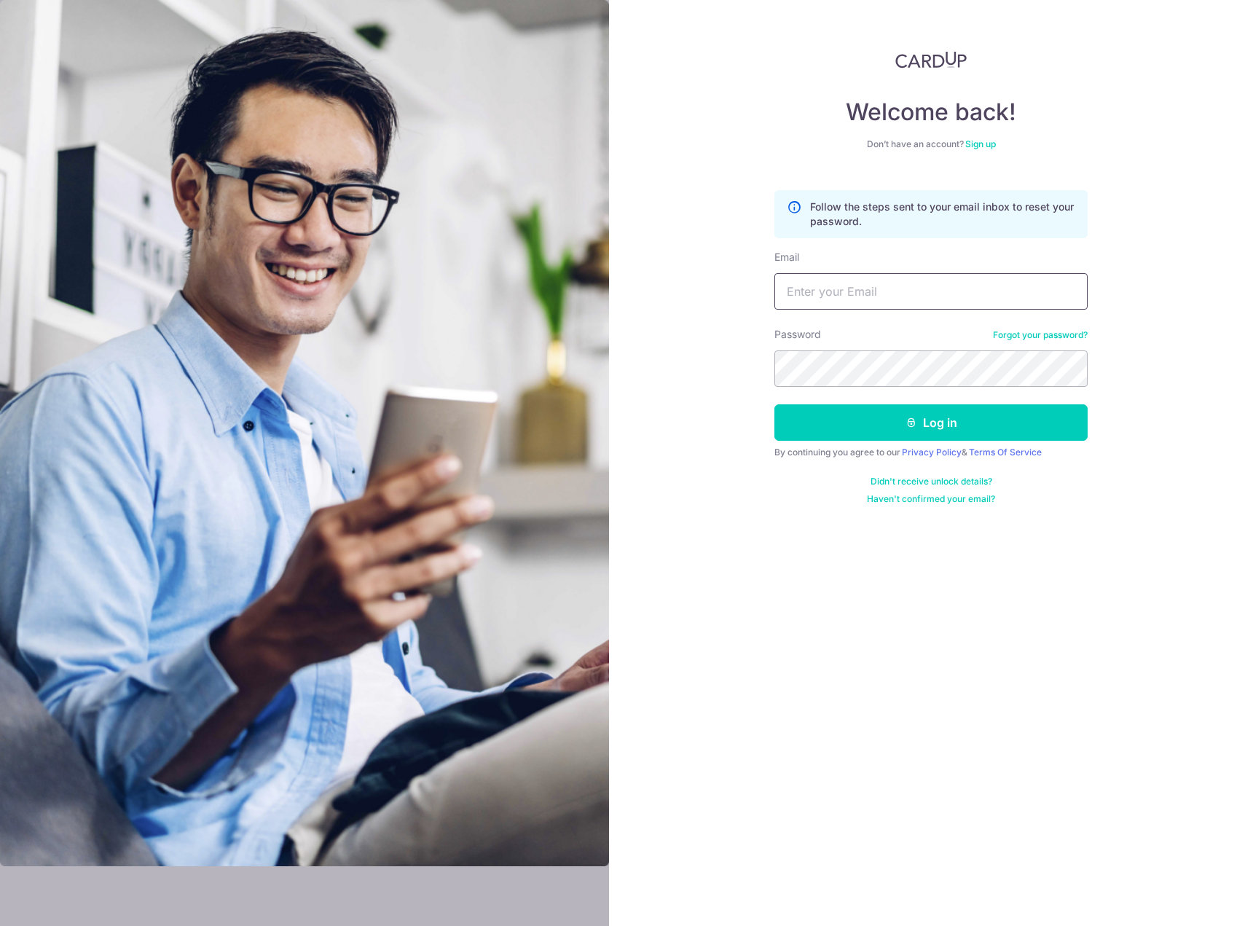
click at [832, 301] on input "Email" at bounding box center [930, 291] width 313 height 36
type input "[EMAIL_ADDRESS][DOMAIN_NAME]"
click at [921, 418] on button "Log in" at bounding box center [930, 422] width 313 height 36
